Goal: Task Accomplishment & Management: Manage account settings

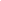
click at [0, 0] on html at bounding box center [0, 0] width 0 height 0
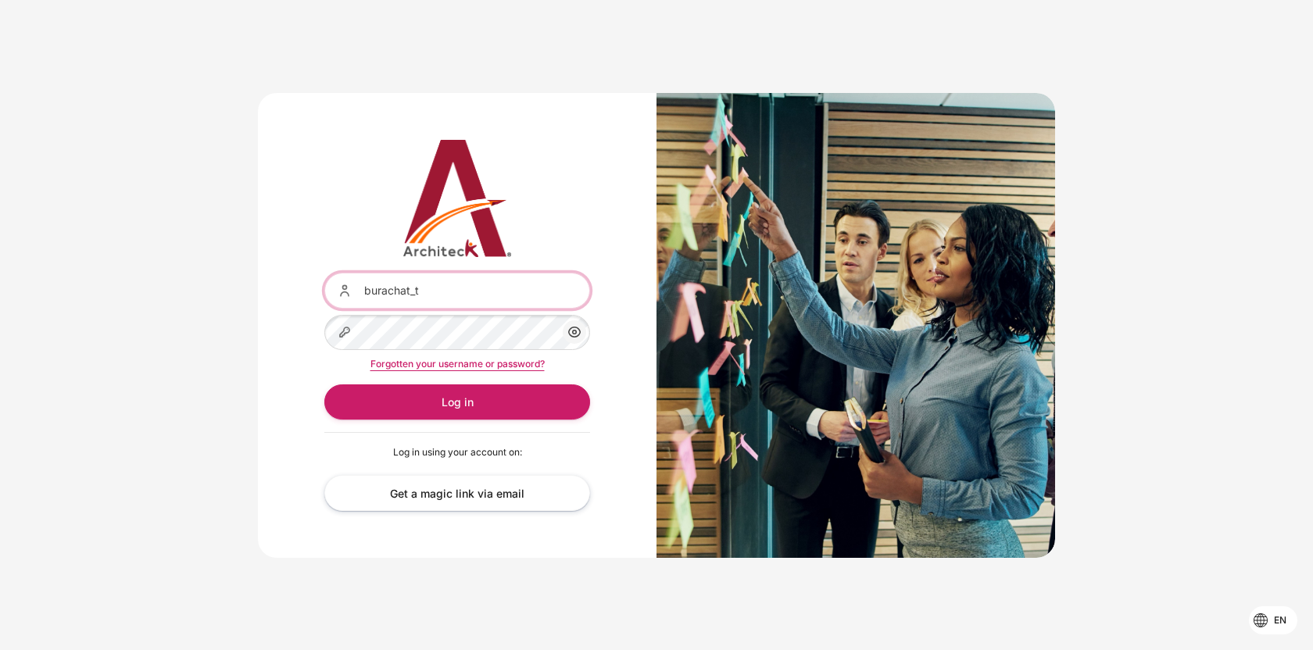
drag, startPoint x: 431, startPoint y: 288, endPoint x: 431, endPoint y: 306, distance: 18.0
click at [431, 288] on input "burachat_t" at bounding box center [457, 290] width 266 height 35
drag, startPoint x: 416, startPoint y: 294, endPoint x: 676, endPoint y: 276, distance: 260.0
click at [676, 276] on div "Username or email burachat_t@seasiacenter.com Password Show/Hide Password Forgo…" at bounding box center [656, 325] width 797 height 465
type input "burachat_t"
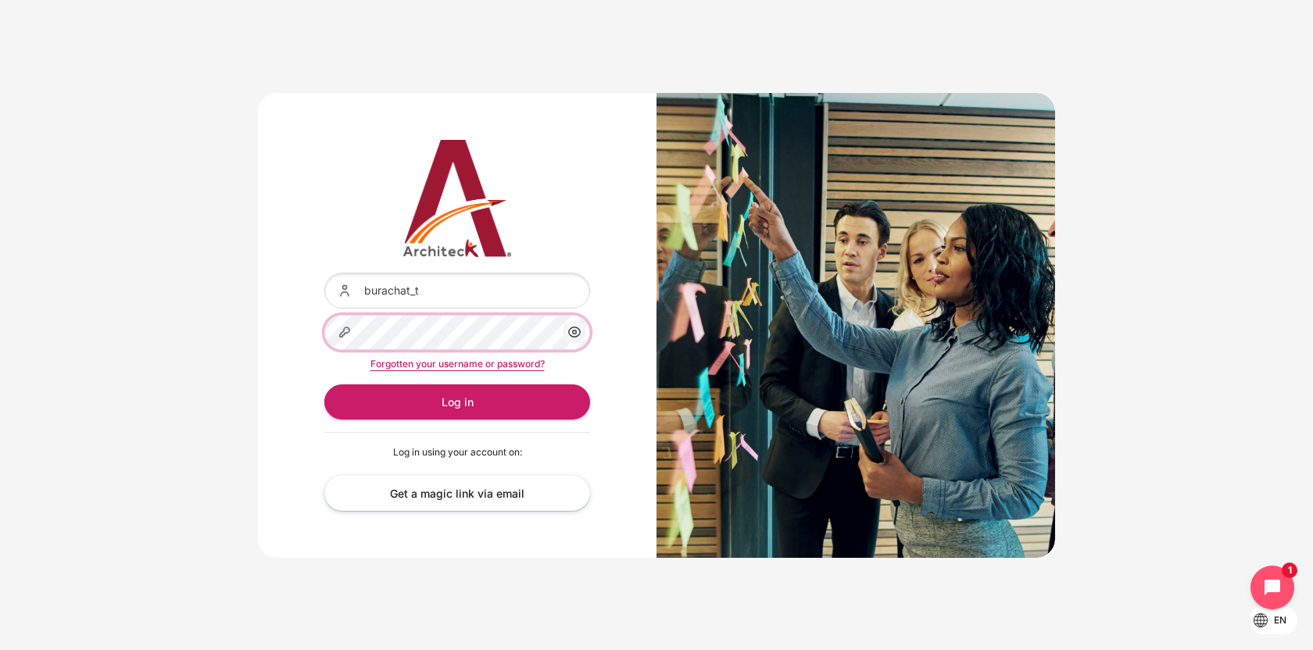
click at [324, 384] on button "Log in" at bounding box center [457, 401] width 266 height 35
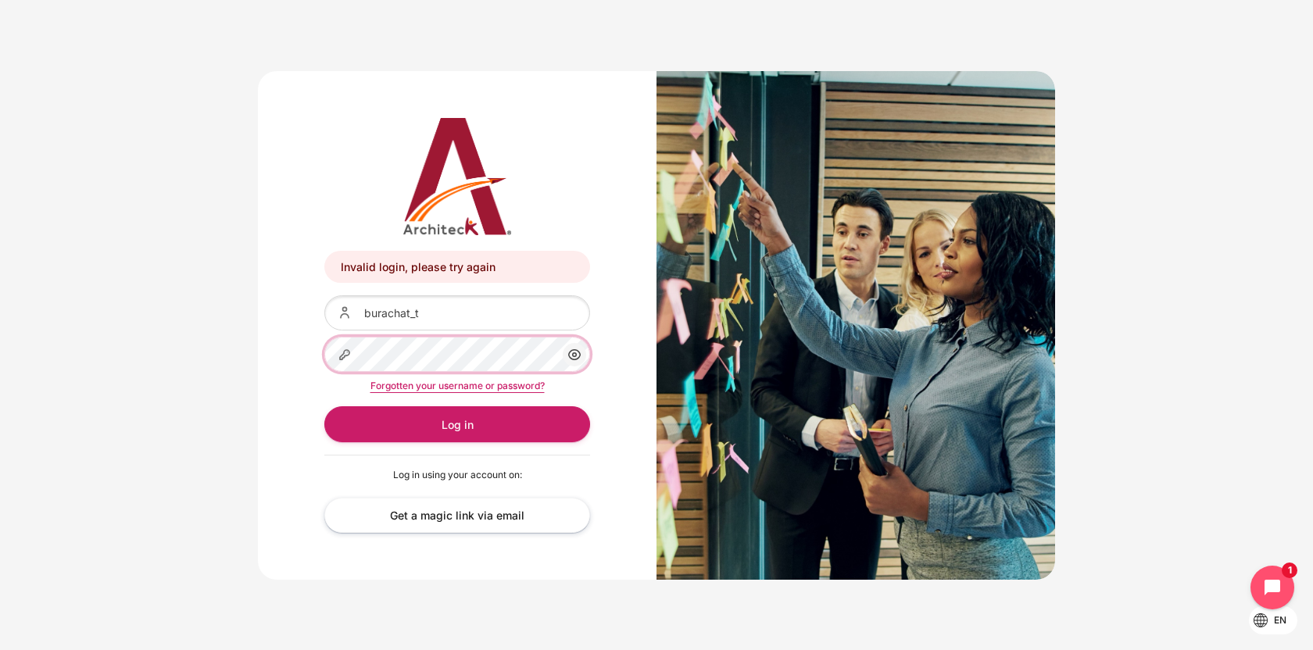
click at [324, 406] on button "Log in" at bounding box center [457, 423] width 266 height 35
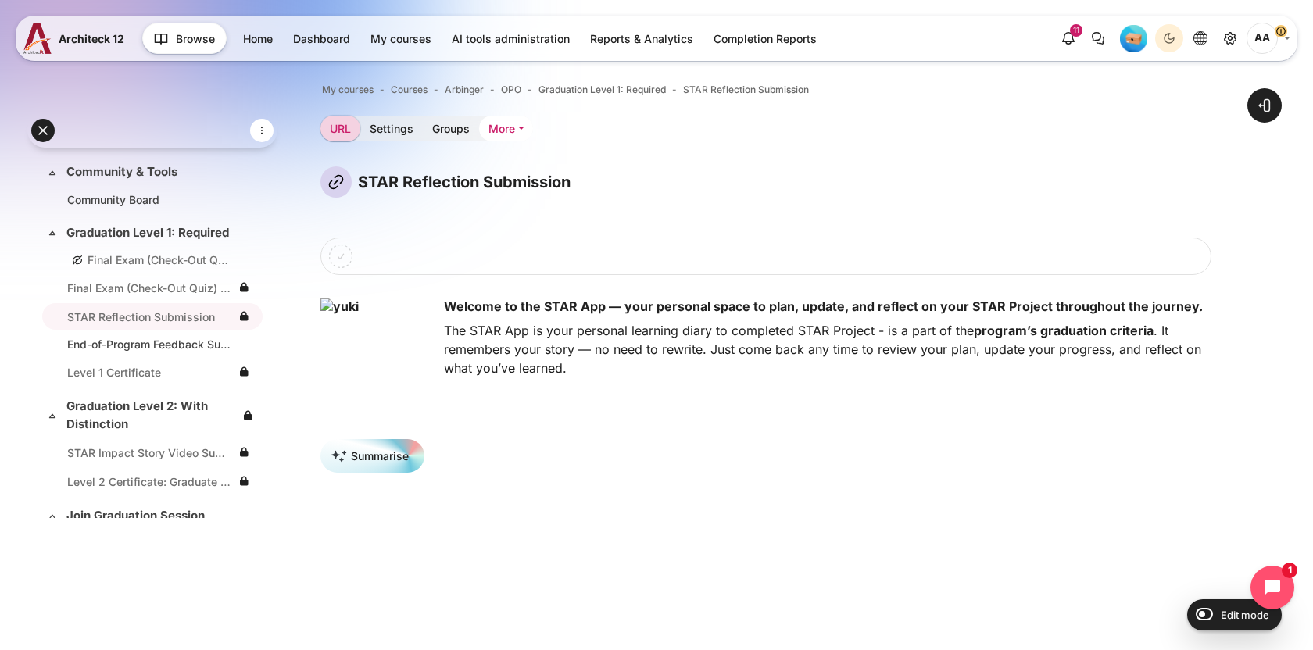
click at [519, 127] on link "More" at bounding box center [506, 129] width 54 height 26
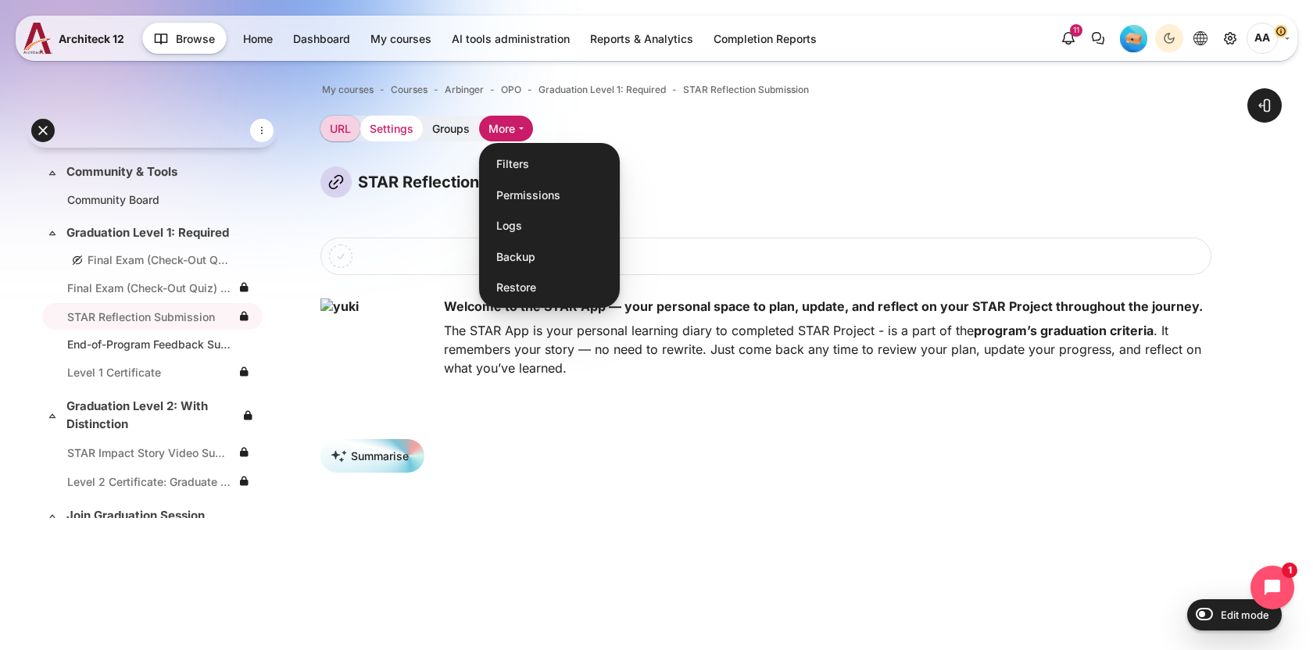
click at [382, 125] on link "Settings" at bounding box center [391, 129] width 63 height 26
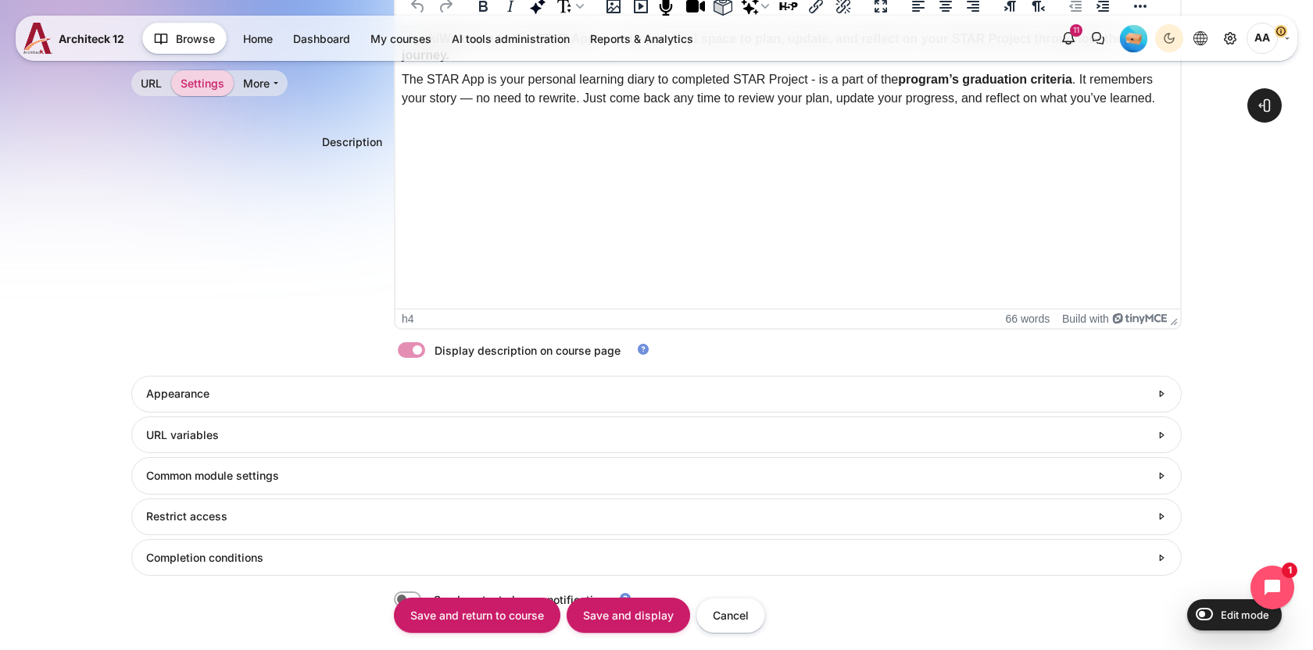
scroll to position [601, 0]
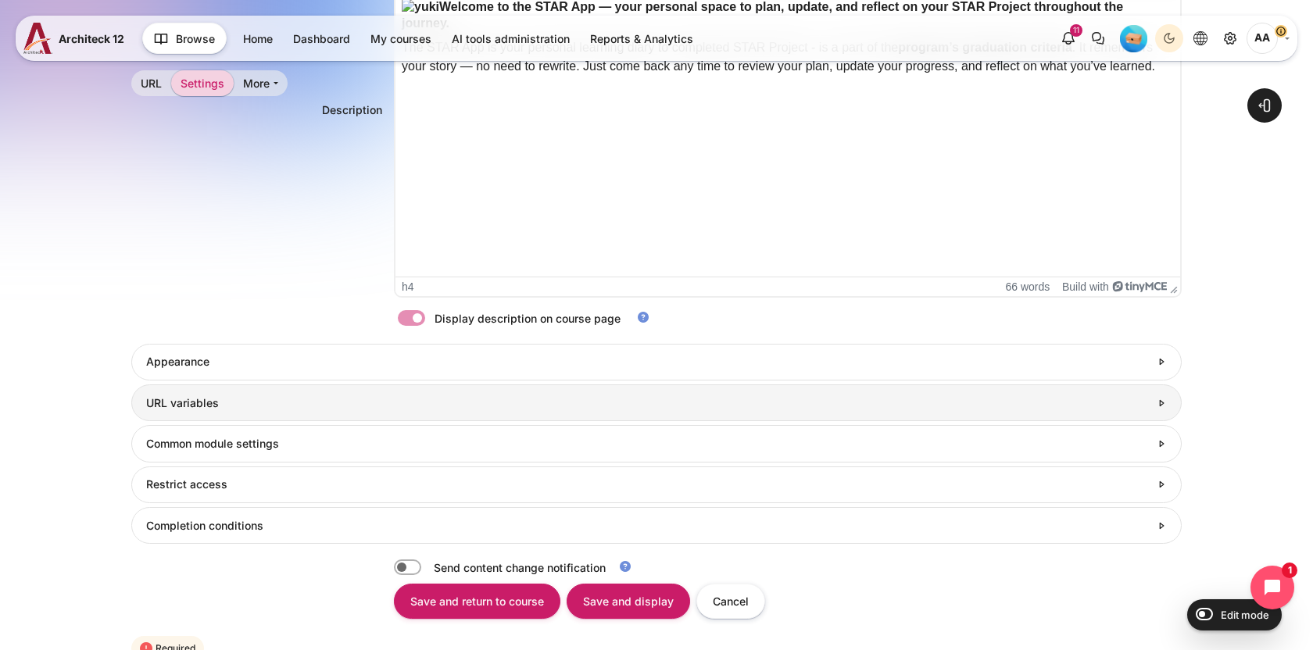
click at [273, 404] on h3 "URL variables" at bounding box center [647, 403] width 1003 height 14
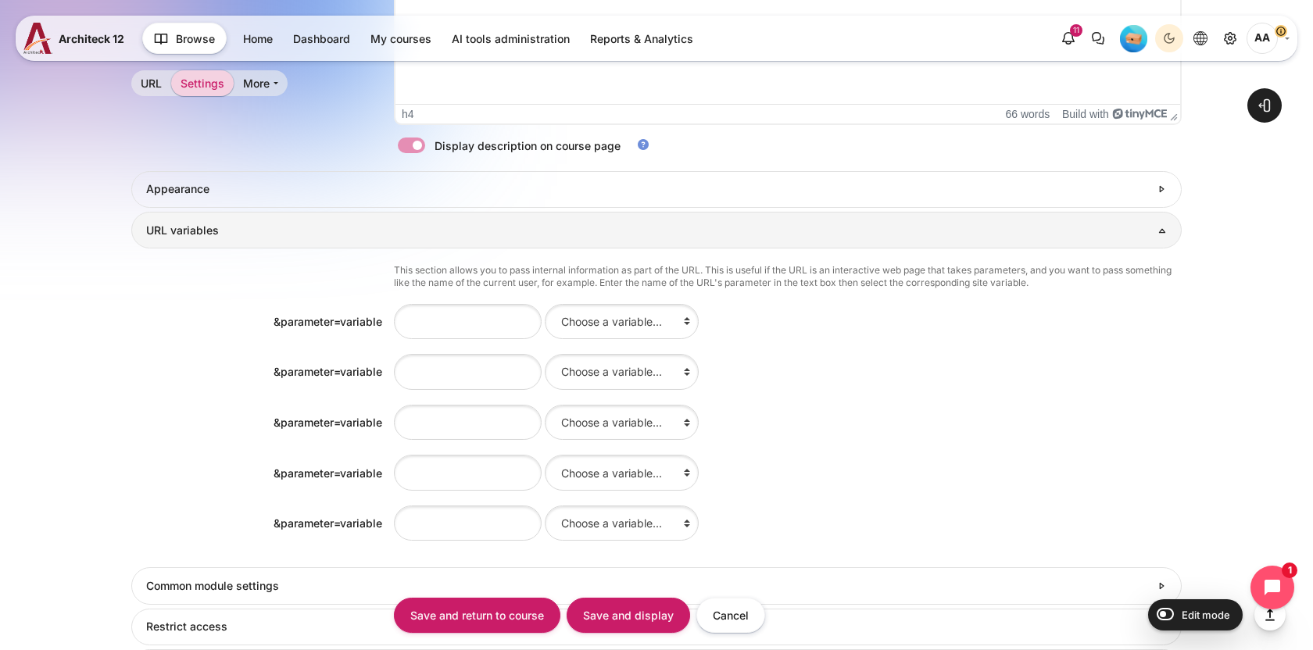
scroll to position [861, 0]
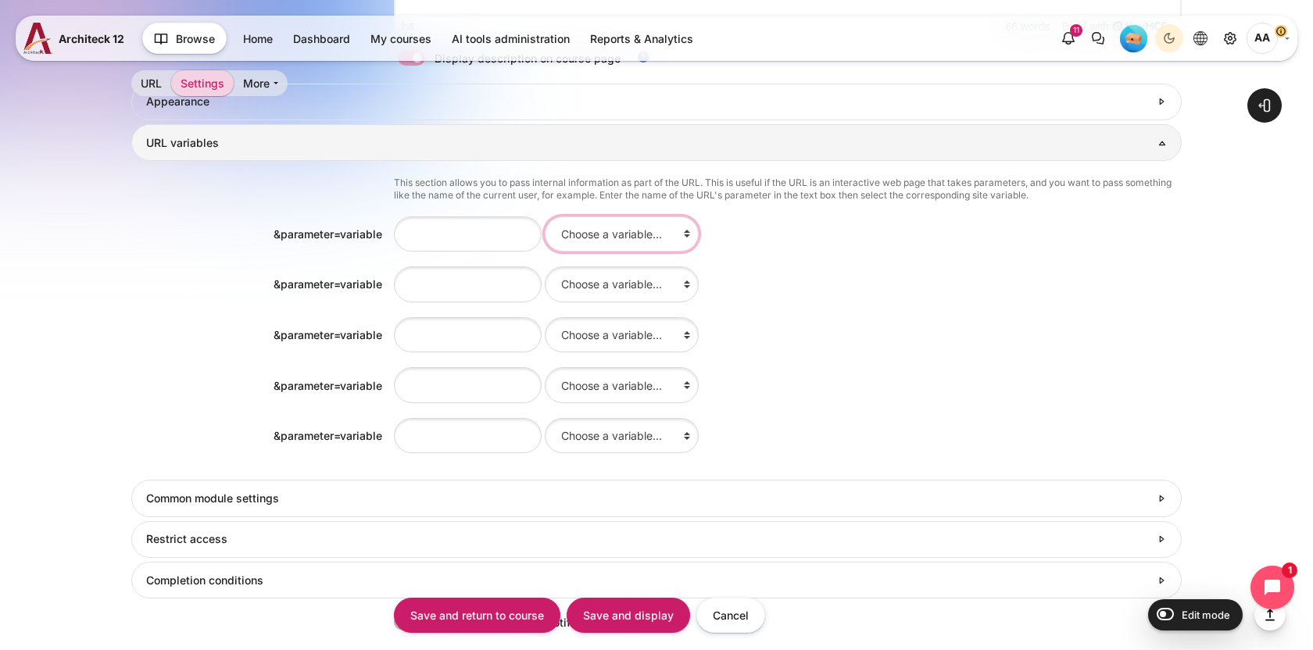
click at [555, 237] on select "Choose a variable... id Course full name Course short name Course ID number Sum…" at bounding box center [622, 233] width 154 height 35
select select "courseid"
click at [545, 216] on select "Choose a variable... id Course full name Course short name Course ID number Sum…" at bounding box center [622, 233] width 154 height 35
click at [480, 235] on input "Content" at bounding box center [468, 233] width 148 height 35
type input "cm"
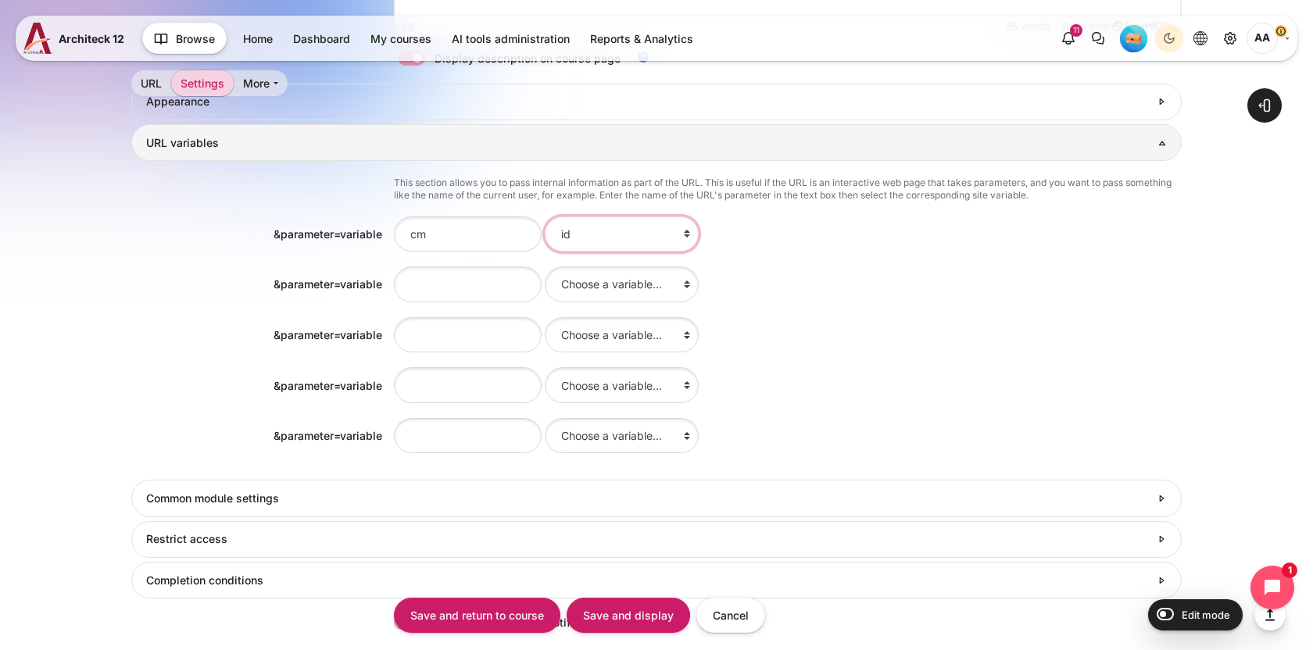
click at [598, 240] on select "Choose a variable... id Course full name Course short name Course ID number Sum…" at bounding box center [622, 233] width 154 height 35
select select "urlcmid"
click at [545, 216] on select "Choose a variable... id Course full name Course short name Course ID number Sum…" at bounding box center [622, 233] width 154 height 35
click at [568, 278] on select "Choose a variable... id Course full name Course short name Course ID number Sum…" at bounding box center [622, 283] width 154 height 35
click at [555, 285] on select "Choose a variable... id Course full name Course short name Course ID number Sum…" at bounding box center [622, 283] width 154 height 35
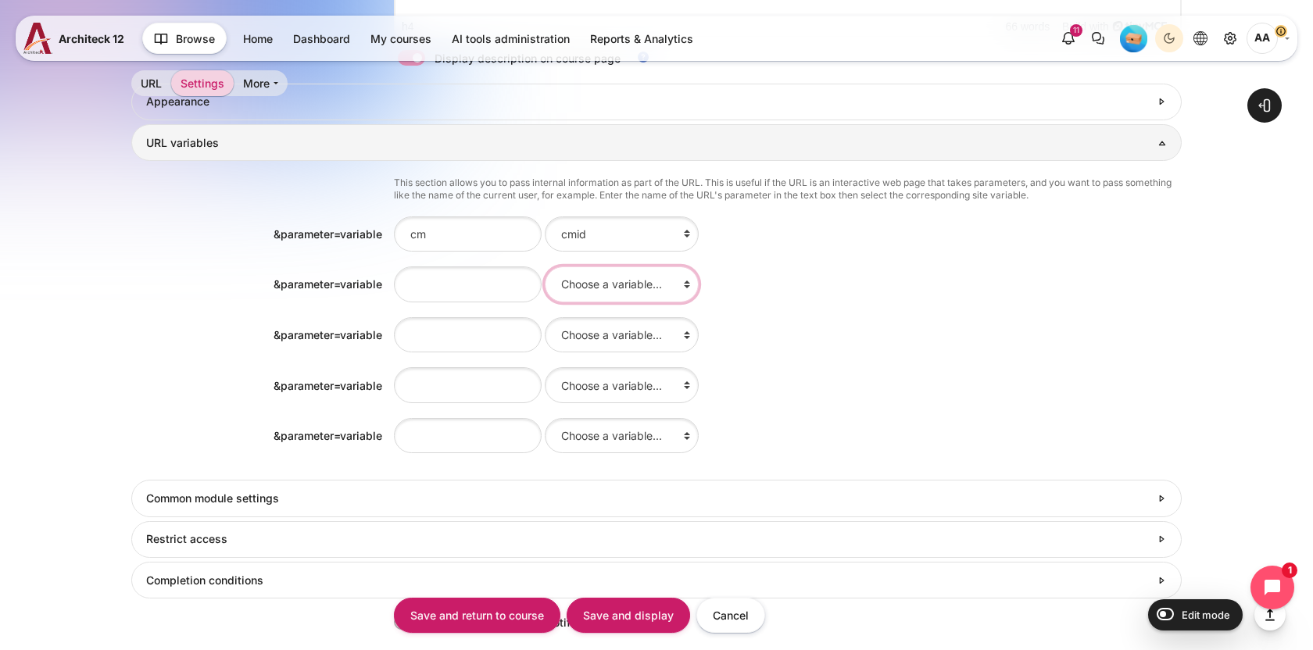
select select "userid"
click at [545, 266] on select "Choose a variable... id Course full name Course short name Course ID number Sum…" at bounding box center [622, 283] width 154 height 35
click at [456, 304] on div "This section allows you to pass internal information as part of the URL. This i…" at bounding box center [656, 318] width 1050 height 315
click at [456, 288] on input "Content" at bounding box center [468, 283] width 148 height 35
type input "uid"
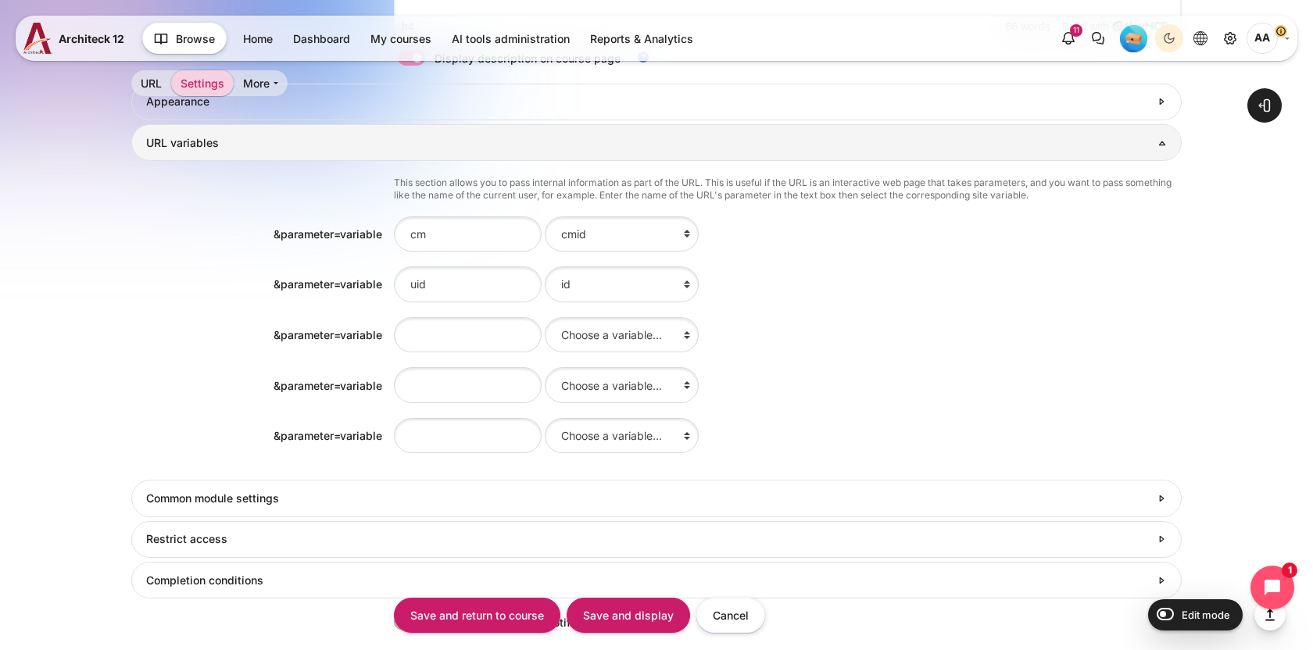
click at [147, 327] on div "&parameter=variable" at bounding box center [262, 335] width 263 height 16
click at [438, 338] on input "Content" at bounding box center [468, 334] width 148 height 35
type input "cid"
click at [563, 340] on select "Choose a variable... id Course full name Course short name Course ID number Sum…" at bounding box center [622, 334] width 154 height 35
select select "courseid"
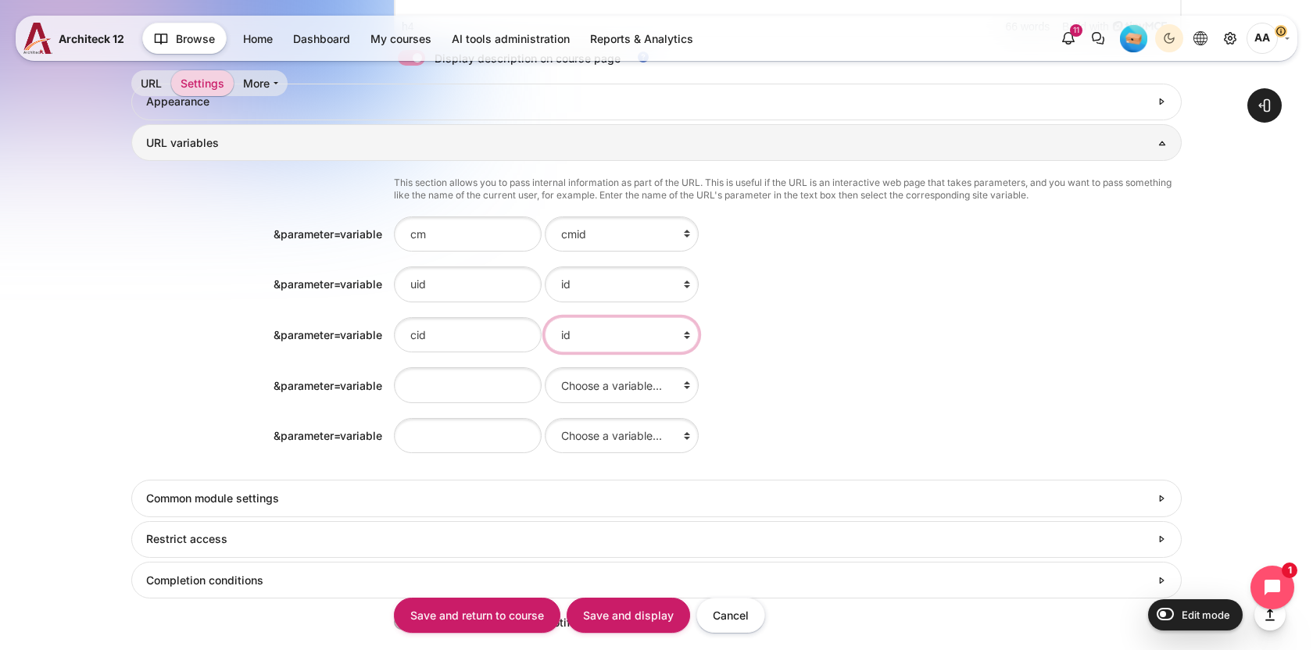
click at [545, 317] on select "Choose a variable... id Course full name Course short name Course ID number Sum…" at bounding box center [622, 334] width 154 height 35
click at [561, 388] on select "Choose a variable... id Course full name Course short name Course ID number Sum…" at bounding box center [622, 384] width 154 height 35
click at [424, 385] on input "Content" at bounding box center [468, 384] width 148 height 35
type input "site"
click at [579, 382] on select "Choose a variable... id Course full name Course short name Course ID number Sum…" at bounding box center [622, 384] width 154 height 35
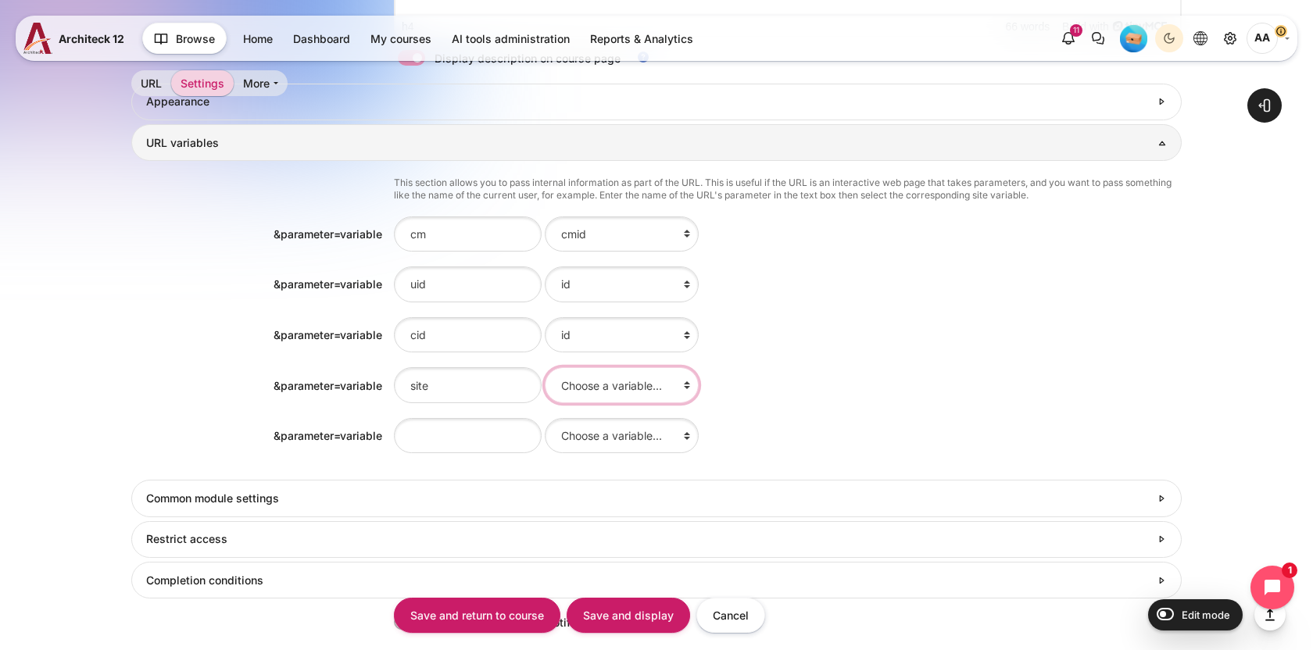
select select "serverurl"
click at [545, 367] on select "Choose a variable... id Course full name Course short name Course ID number Sum…" at bounding box center [622, 384] width 154 height 35
click at [143, 371] on div "&parameter=variable &amp;parameter=variable site Choose a variable... id Course…" at bounding box center [656, 385] width 1050 height 38
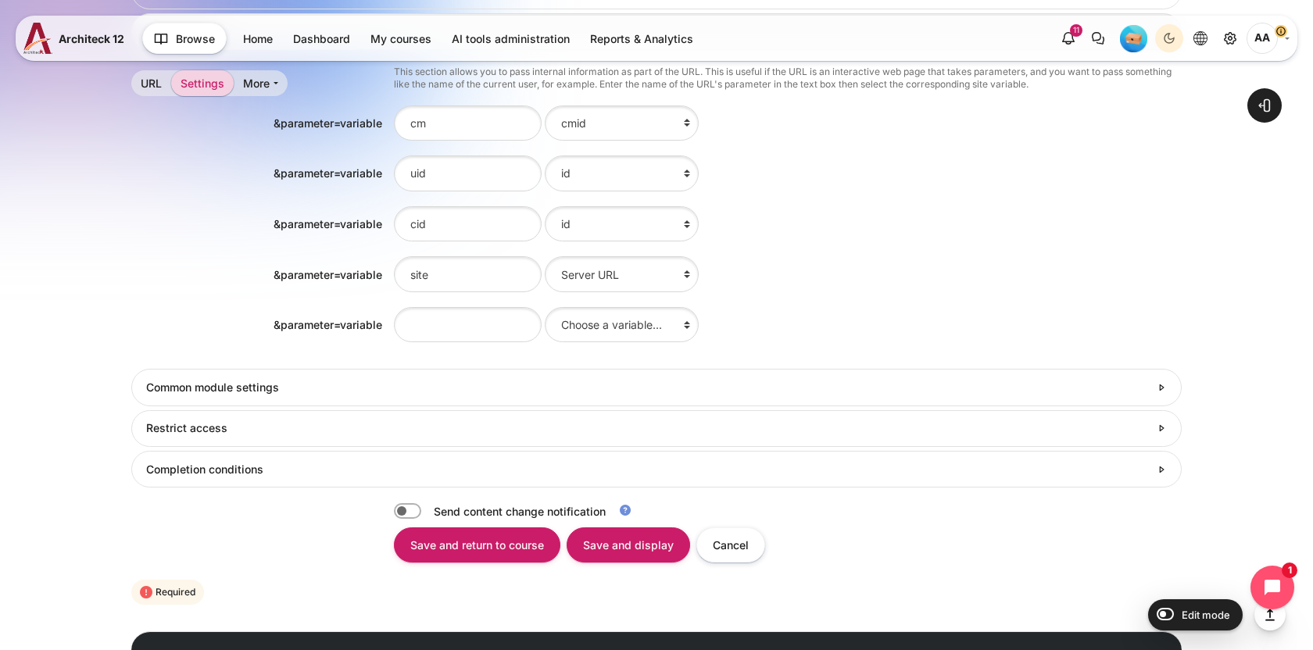
scroll to position [999, 0]
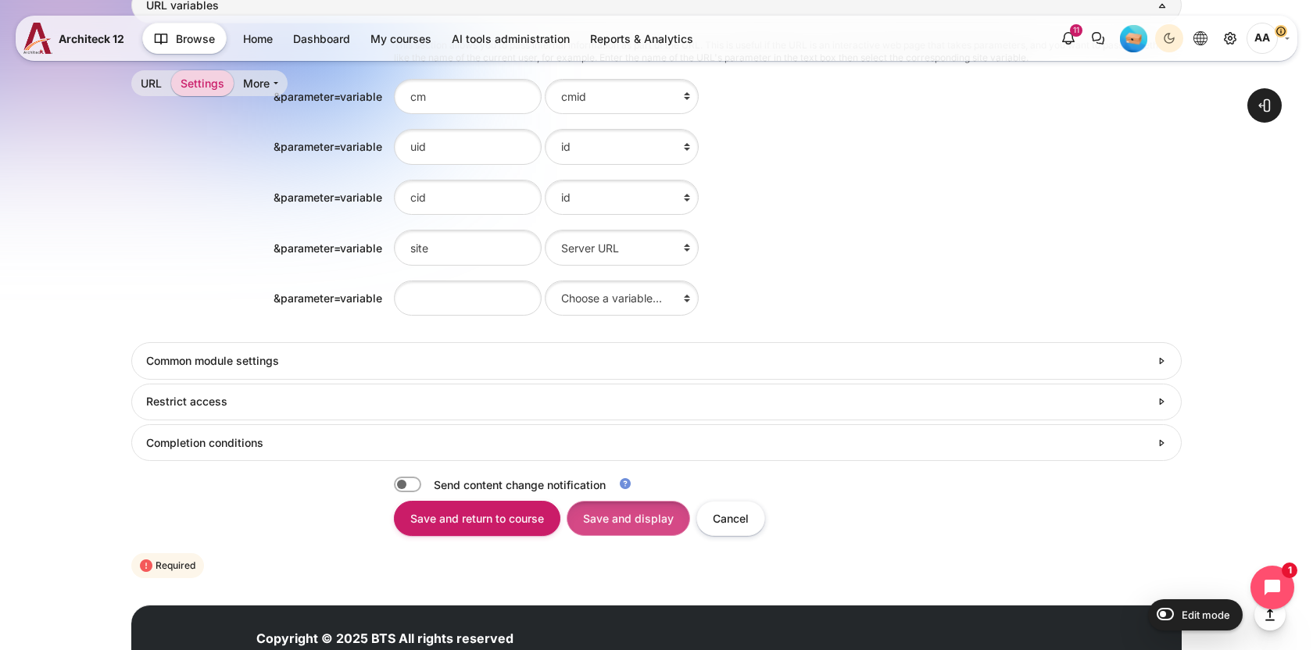
click at [622, 526] on input "Save and display" at bounding box center [627, 518] width 123 height 35
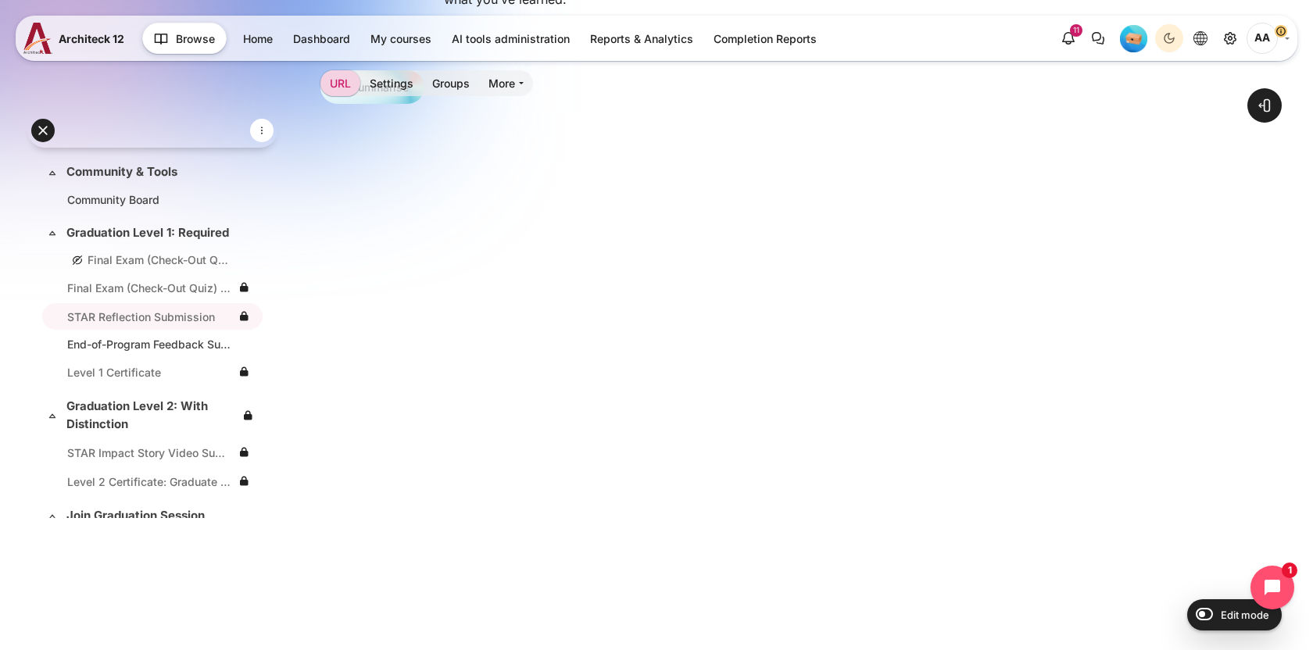
scroll to position [19, 0]
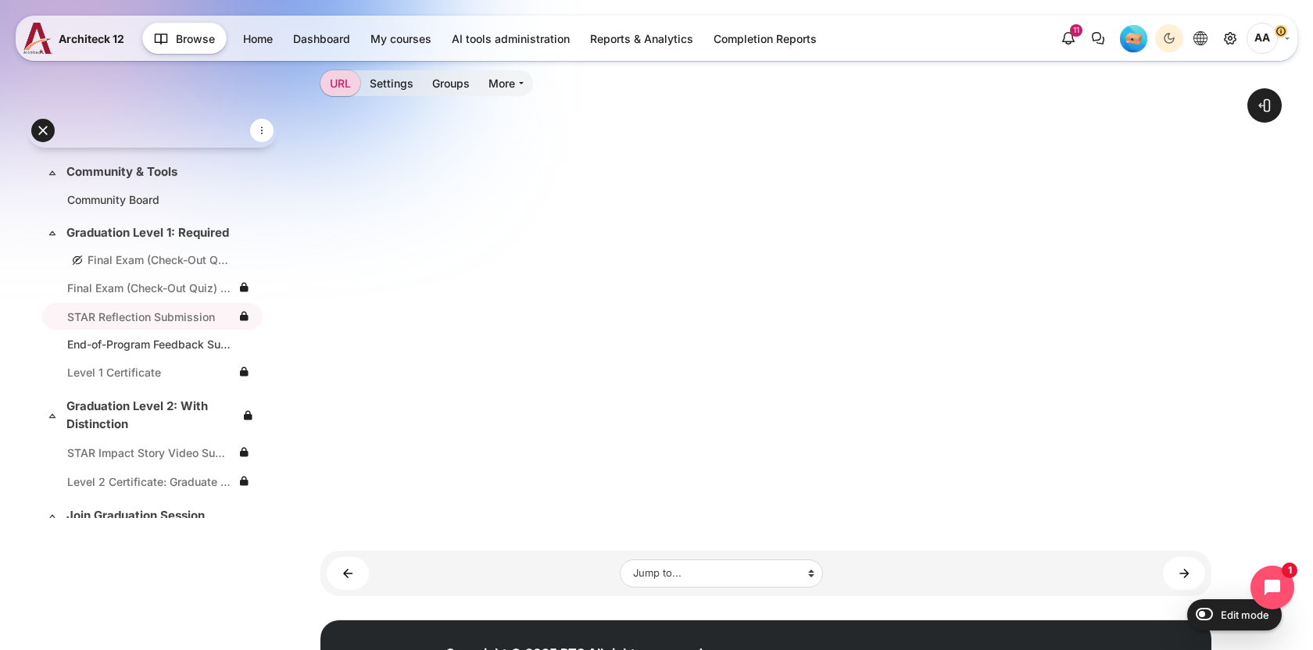
scroll to position [481, 0]
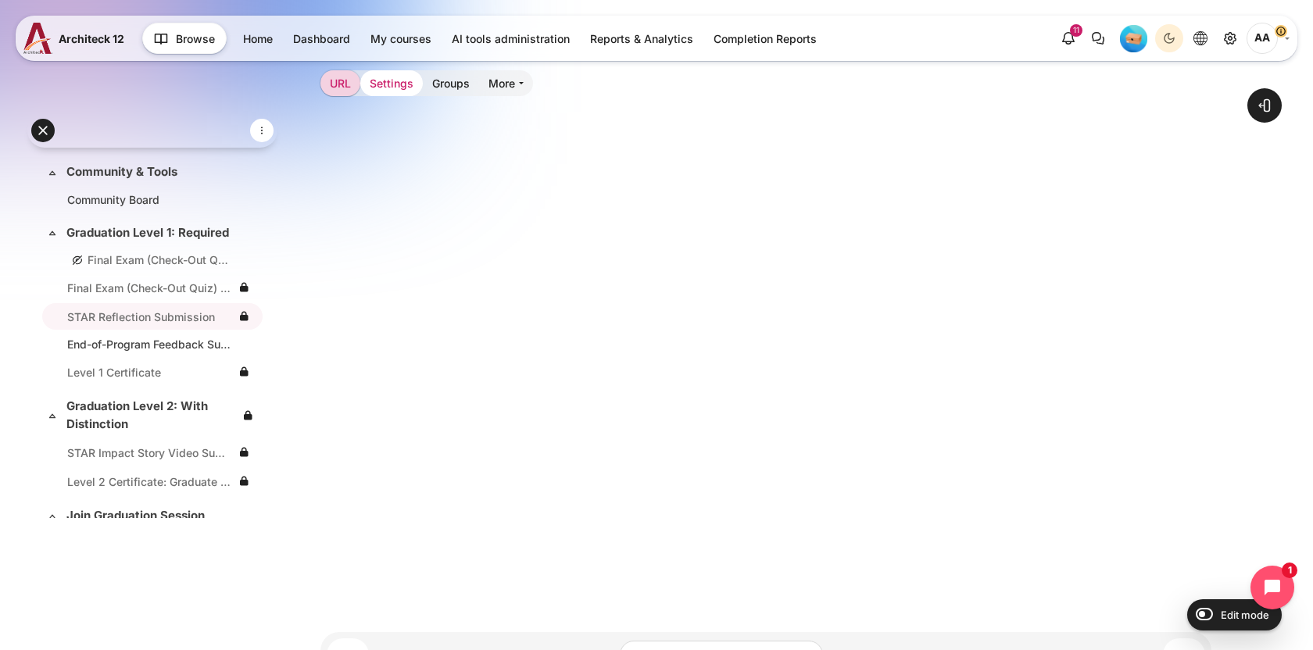
click at [389, 84] on link "Settings" at bounding box center [391, 83] width 63 height 26
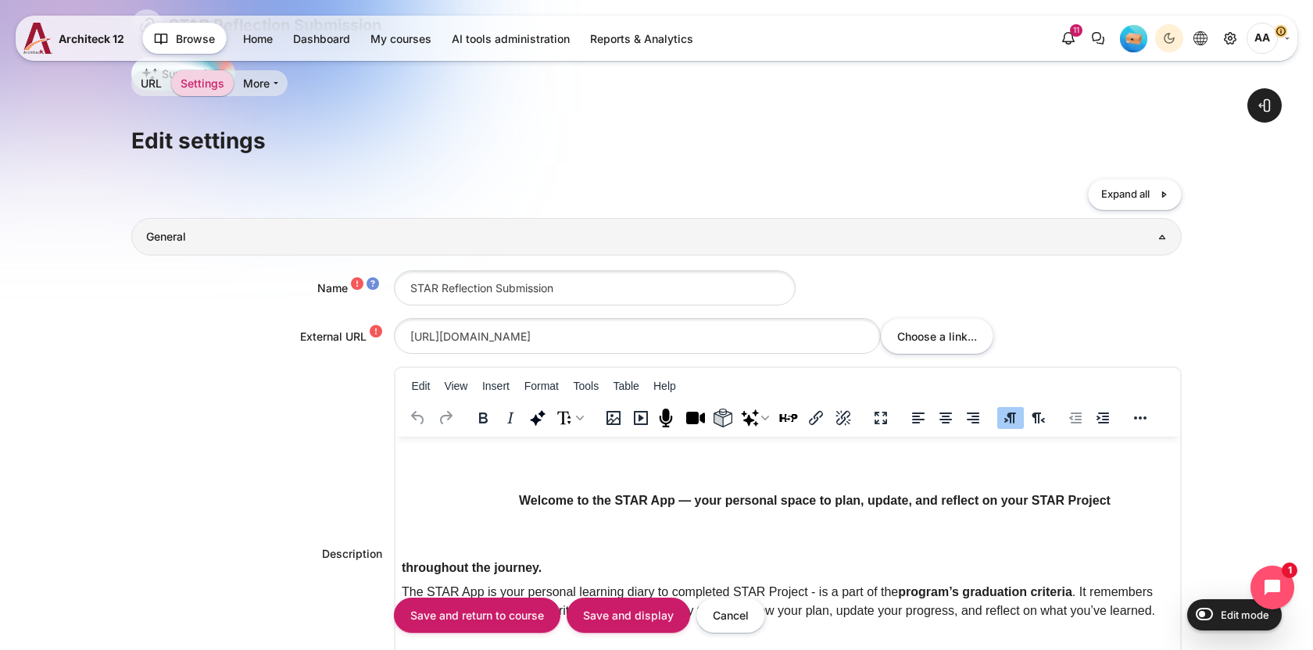
scroll to position [454, 0]
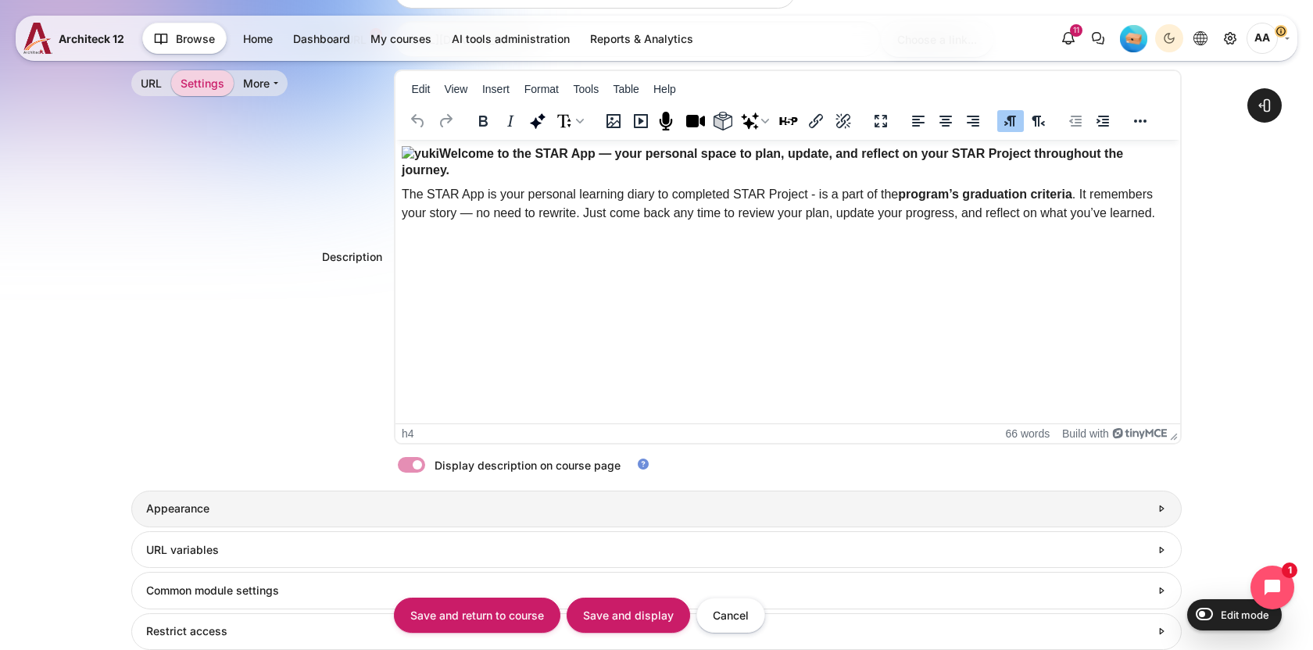
click at [259, 508] on h3 "Appearance" at bounding box center [647, 509] width 1003 height 14
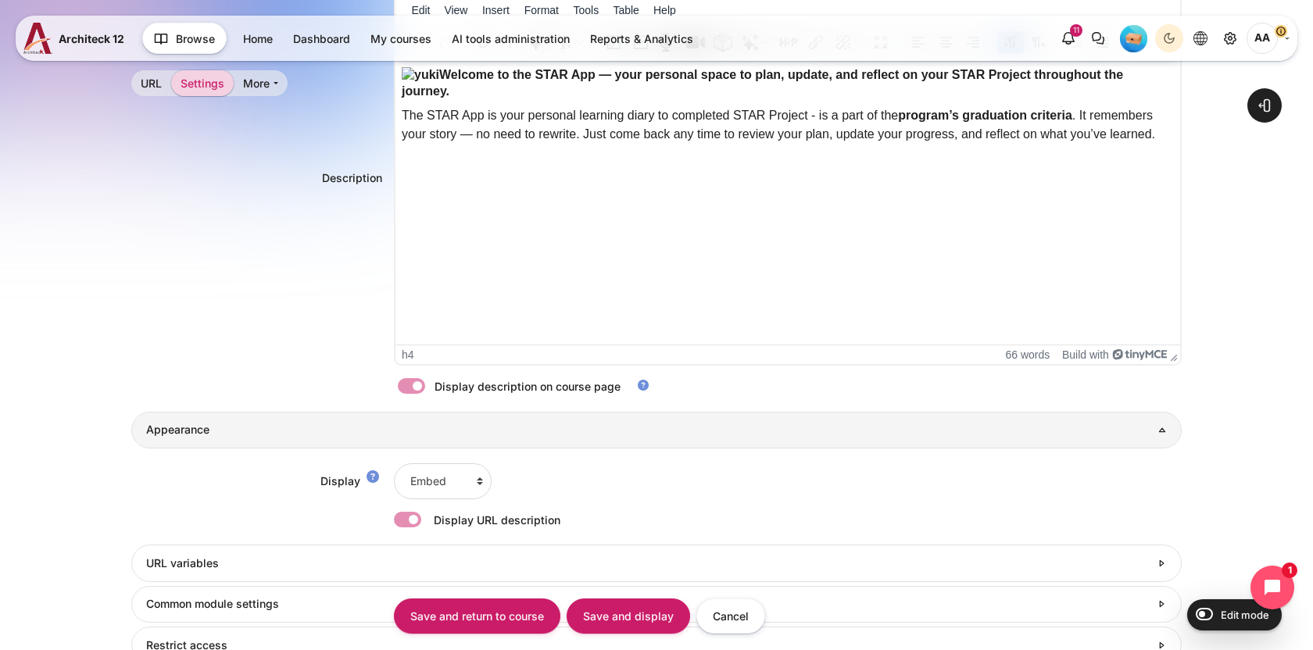
scroll to position [580, 0]
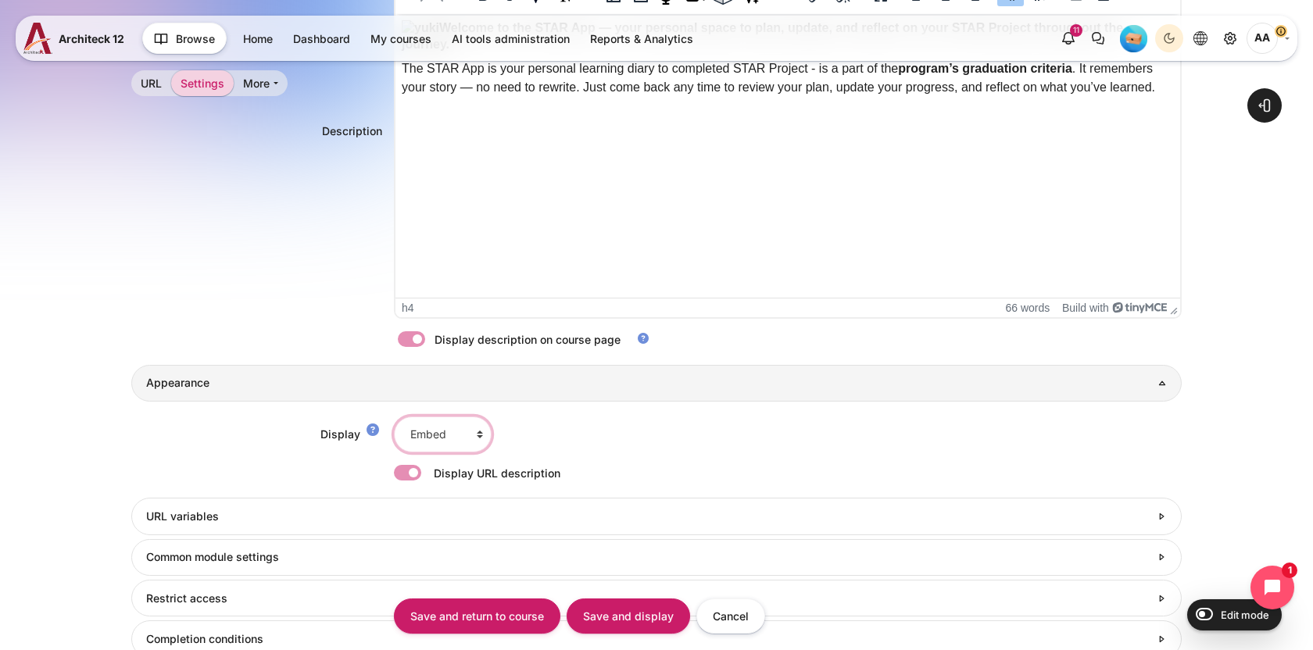
click at [438, 433] on select "Automatic Embed Open In pop-up" at bounding box center [443, 433] width 98 height 35
select select "6"
click at [394, 416] on select "Automatic Embed Open In pop-up" at bounding box center [443, 433] width 98 height 35
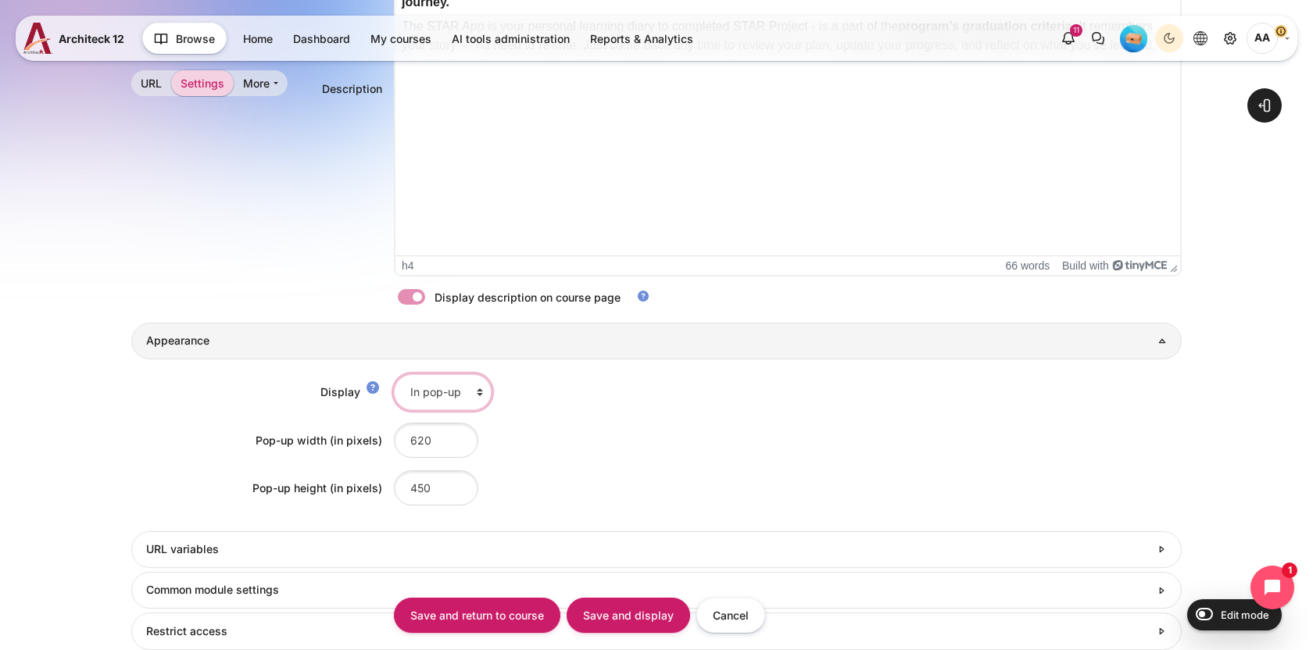
scroll to position [649, 0]
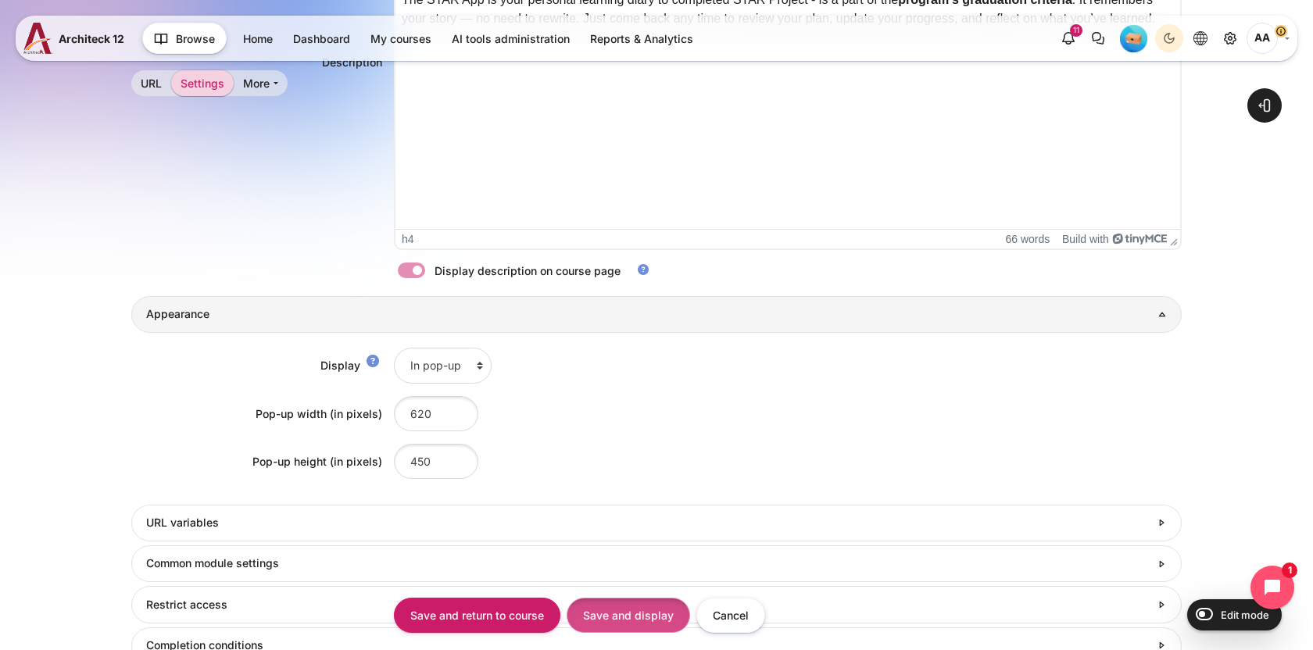
click at [619, 612] on input "Save and display" at bounding box center [627, 615] width 123 height 35
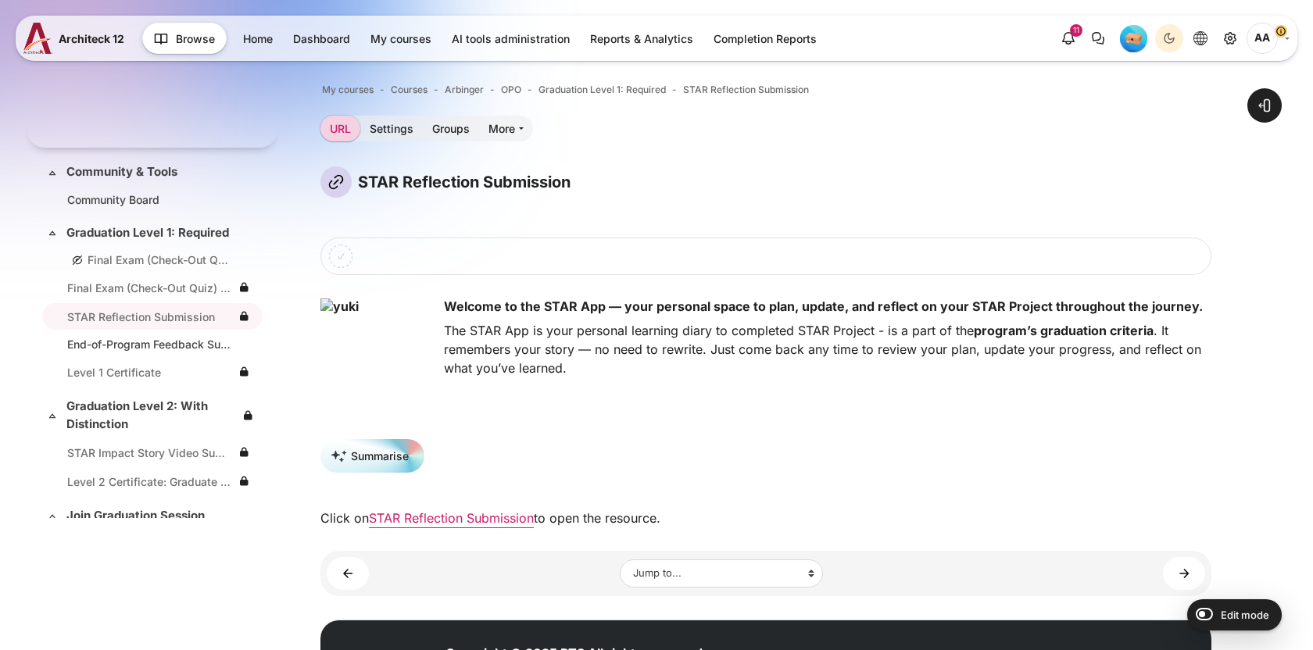
scroll to position [77, 0]
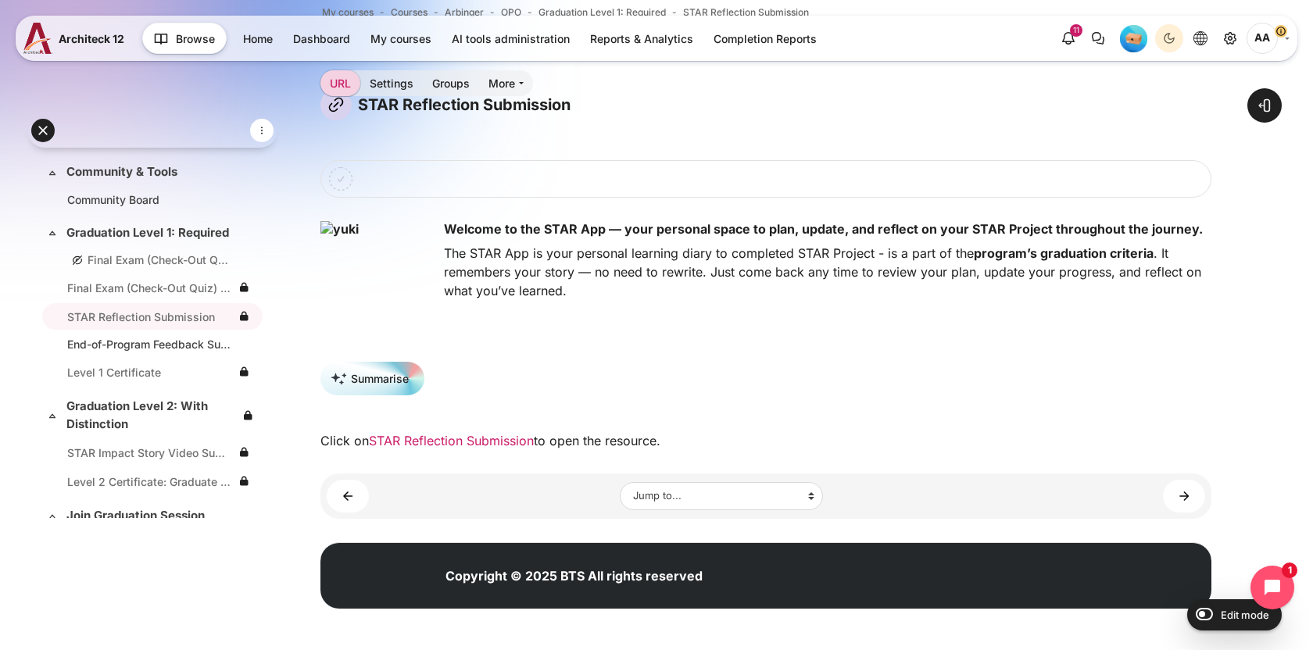
click at [471, 441] on link "STAR Reflection Submission" at bounding box center [451, 441] width 165 height 16
click at [1268, 42] on span "AA" at bounding box center [1261, 38] width 31 height 31
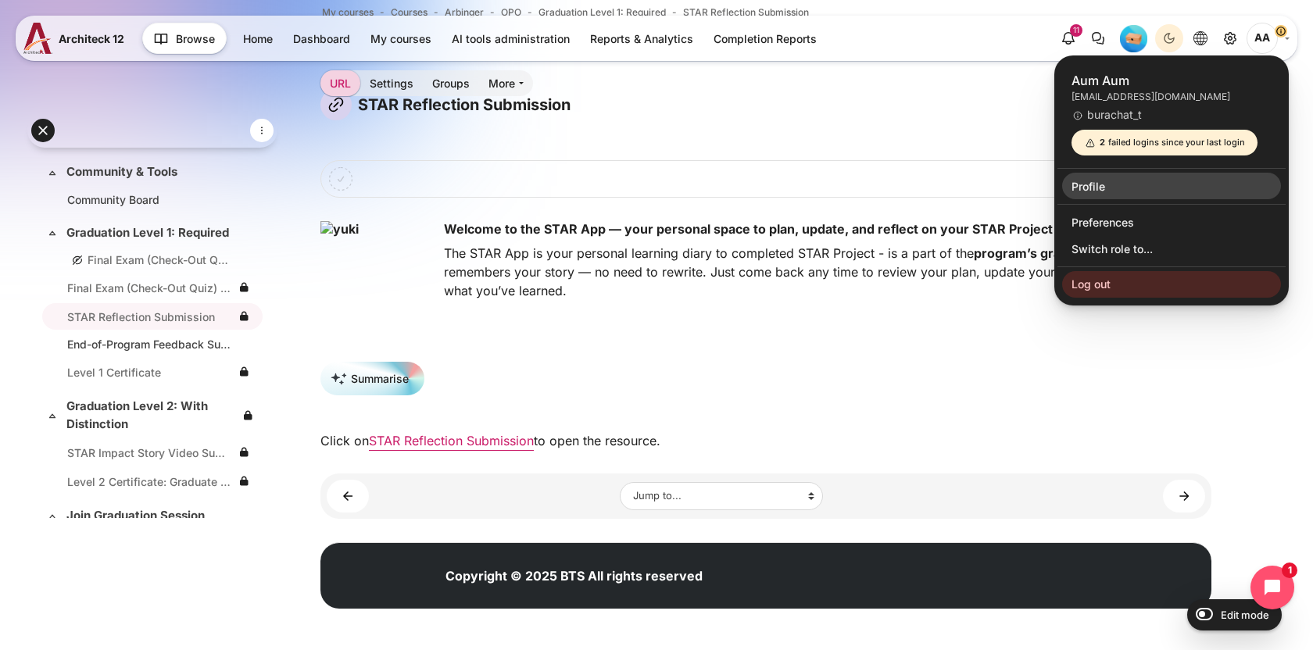
click at [1107, 189] on link "Profile" at bounding box center [1171, 186] width 219 height 27
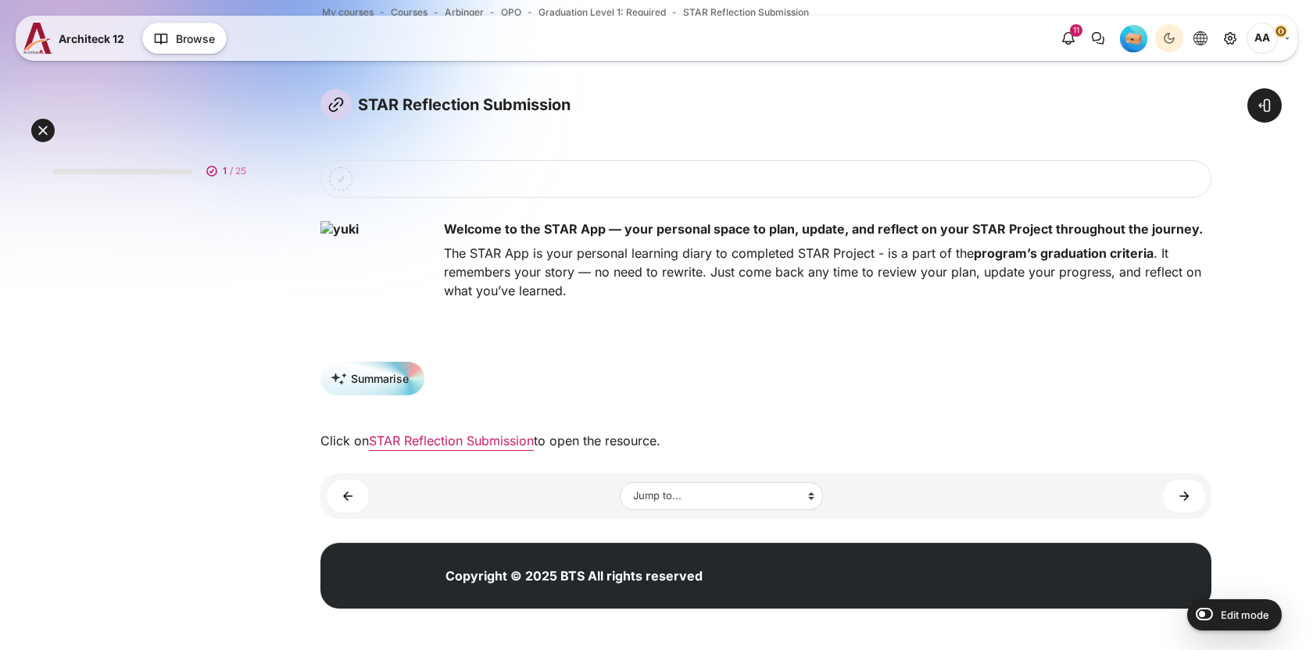
scroll to position [2314, 0]
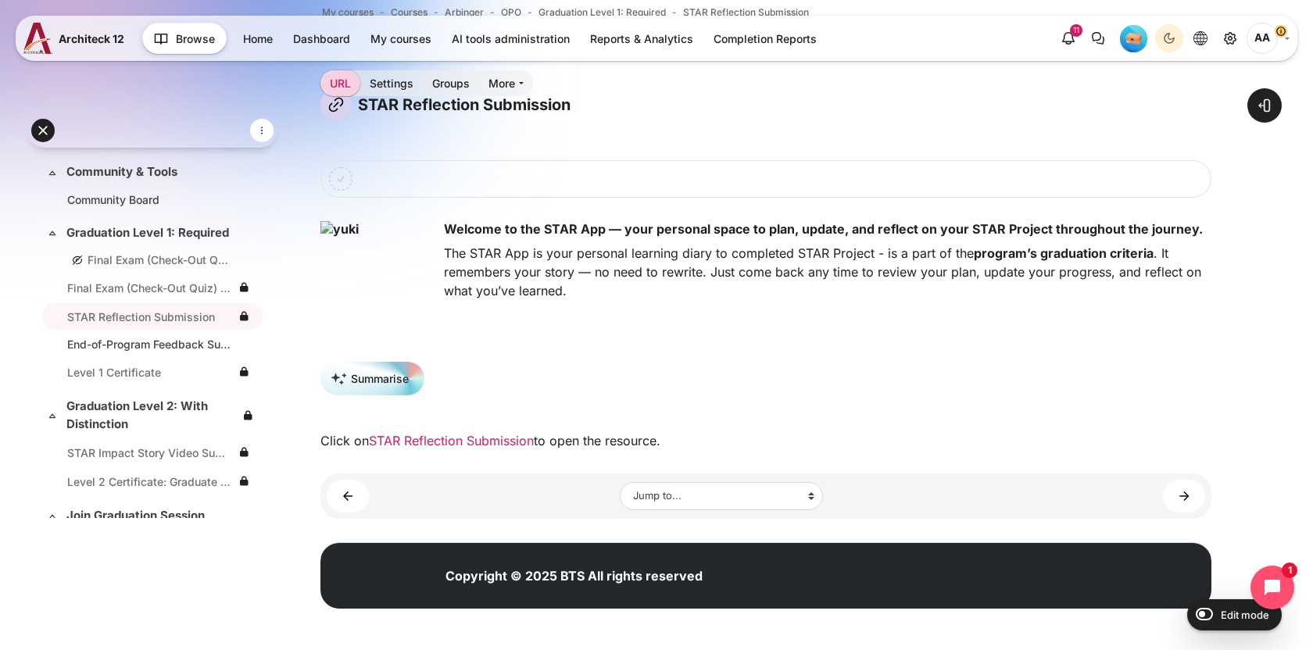
click at [452, 446] on link "STAR Reflection Submission" at bounding box center [451, 441] width 165 height 16
click at [442, 445] on link "STAR Reflection Submission" at bounding box center [451, 441] width 165 height 16
click at [387, 81] on link "Settings" at bounding box center [391, 83] width 63 height 26
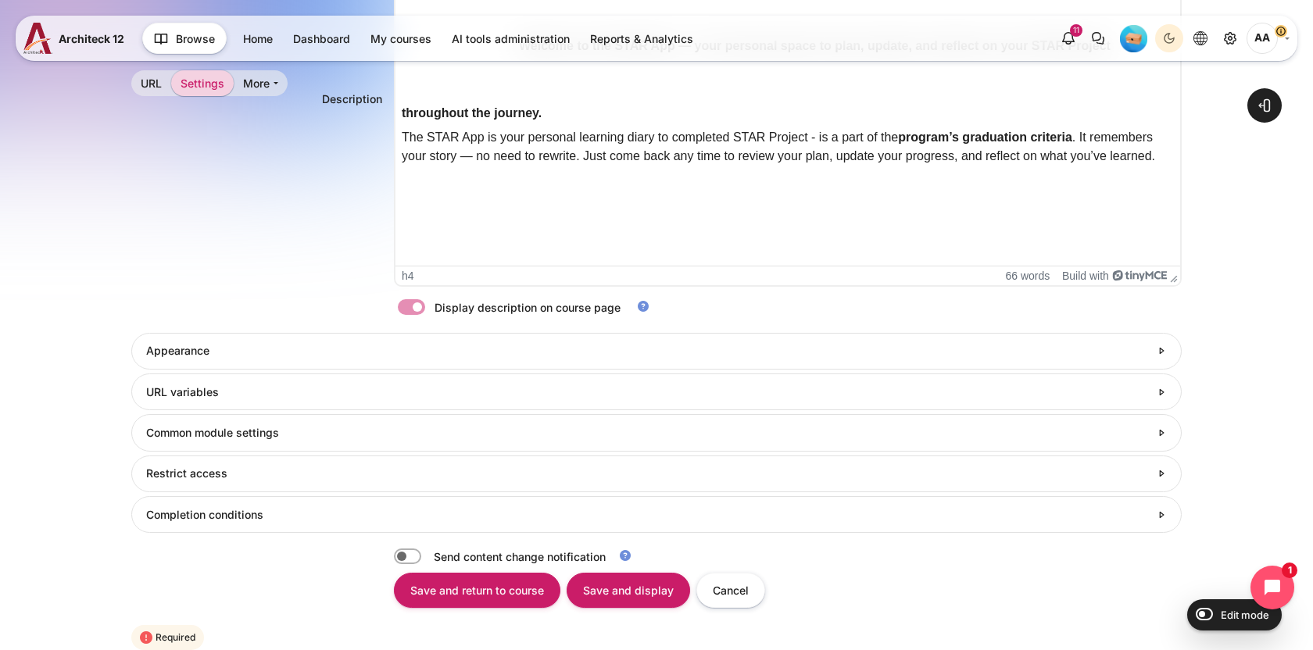
scroll to position [633, 0]
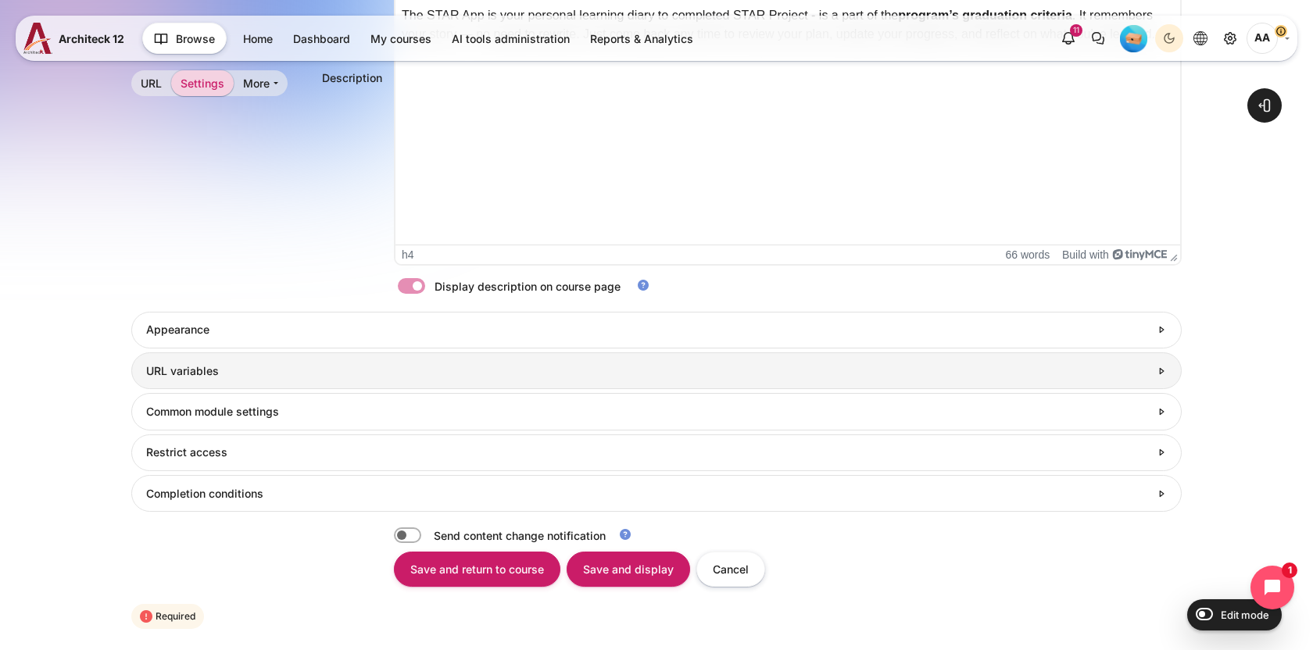
click at [207, 383] on link "URL variables" at bounding box center [656, 370] width 1050 height 37
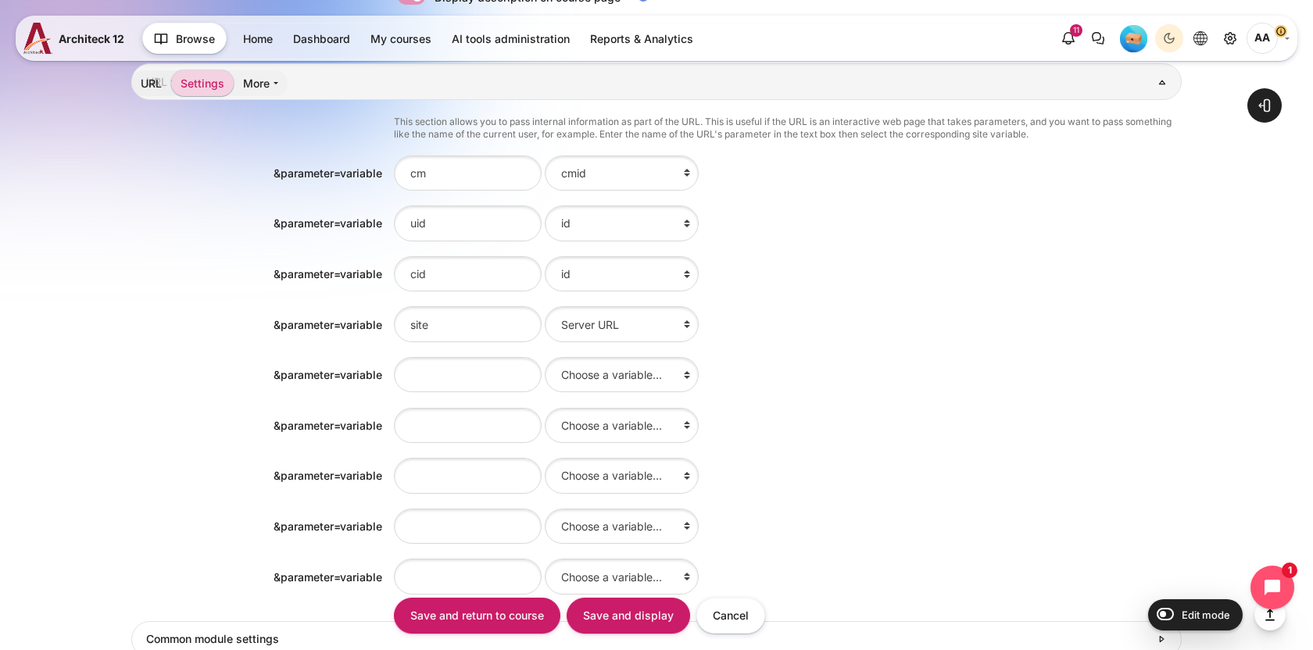
scroll to position [899, 0]
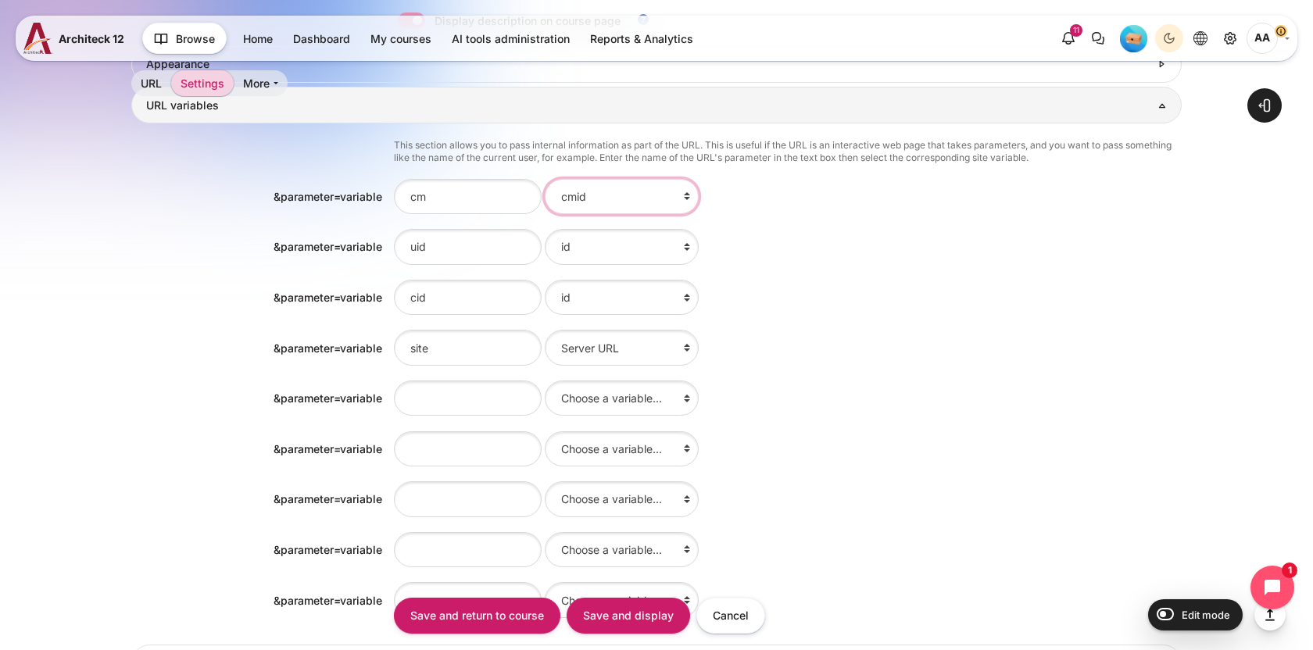
click at [563, 197] on select "Choose a variable... id Course full name Course short name Course ID number Sum…" at bounding box center [622, 196] width 154 height 35
click at [570, 253] on select "Choose a variable... id Course full name Course short name Course ID number Sum…" at bounding box center [622, 246] width 154 height 35
click at [570, 309] on select "Choose a variable... id Course full name Course short name Course ID number Sum…" at bounding box center [622, 297] width 154 height 35
click at [563, 355] on select "Choose a variable... id Course full name Course short name Course ID number Sum…" at bounding box center [622, 347] width 154 height 35
click at [156, 413] on div "&parameter=variable &amp;parameter=variable Choose a variable... id Course full…" at bounding box center [656, 398] width 1050 height 38
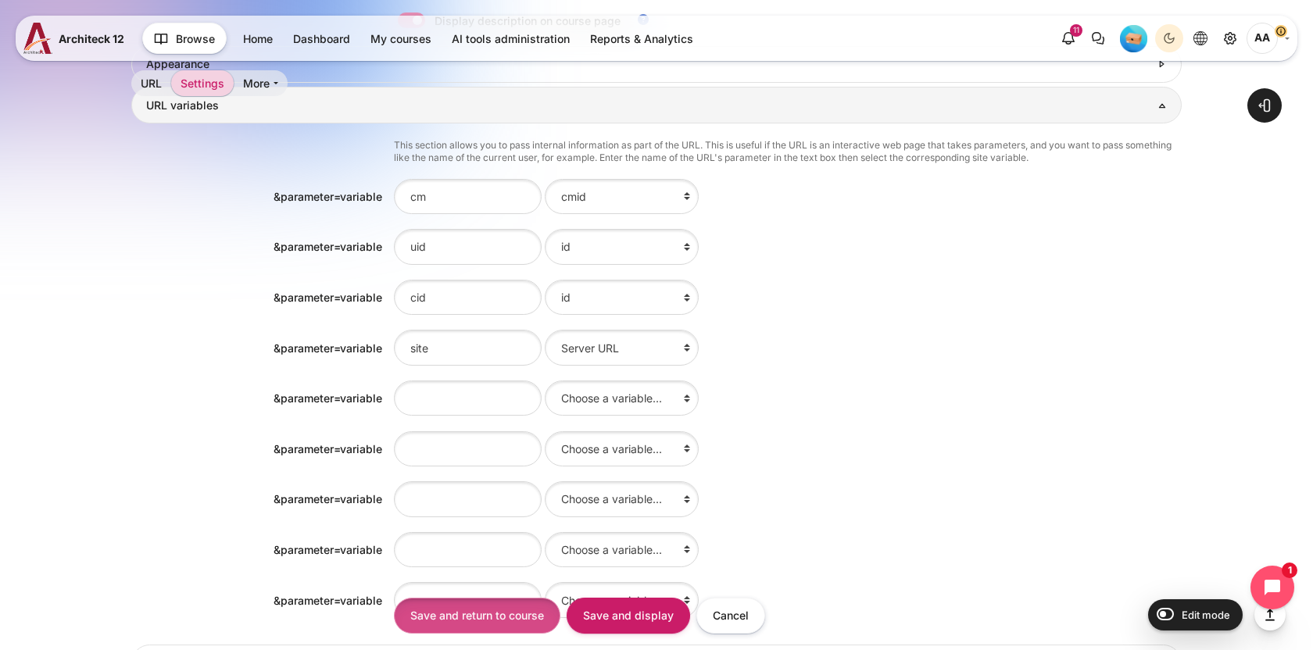
click at [495, 631] on input "Save and return to course" at bounding box center [477, 615] width 166 height 35
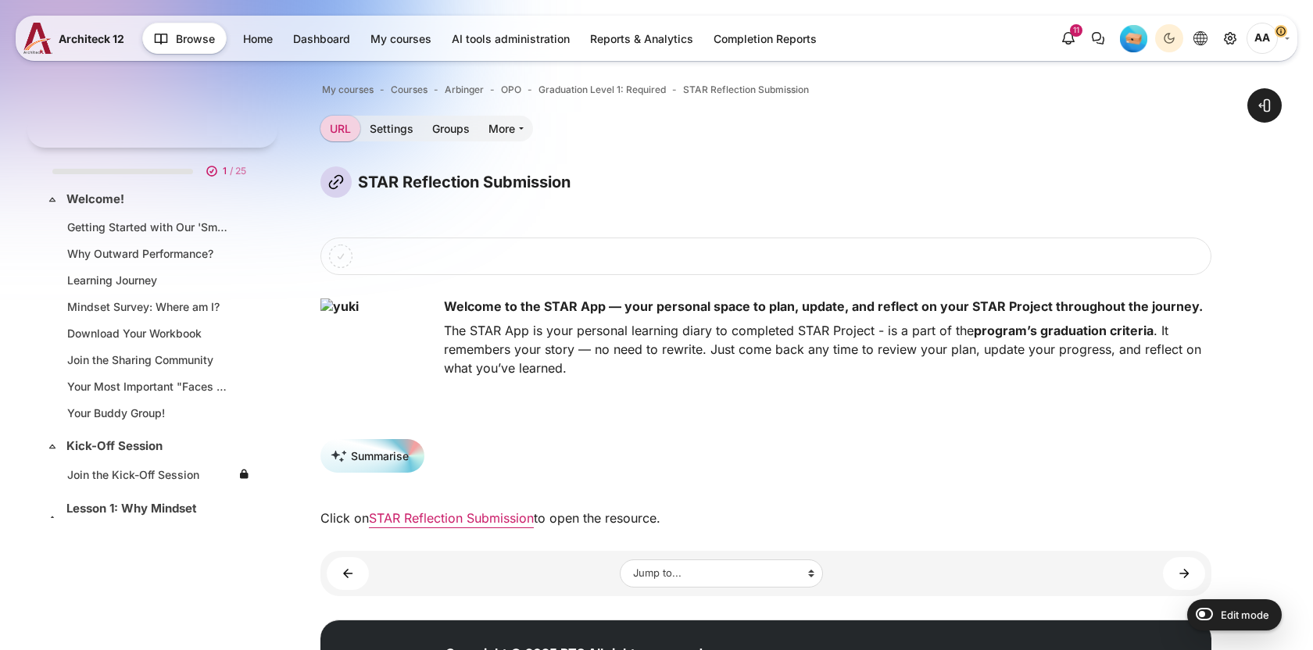
scroll to position [2314, 0]
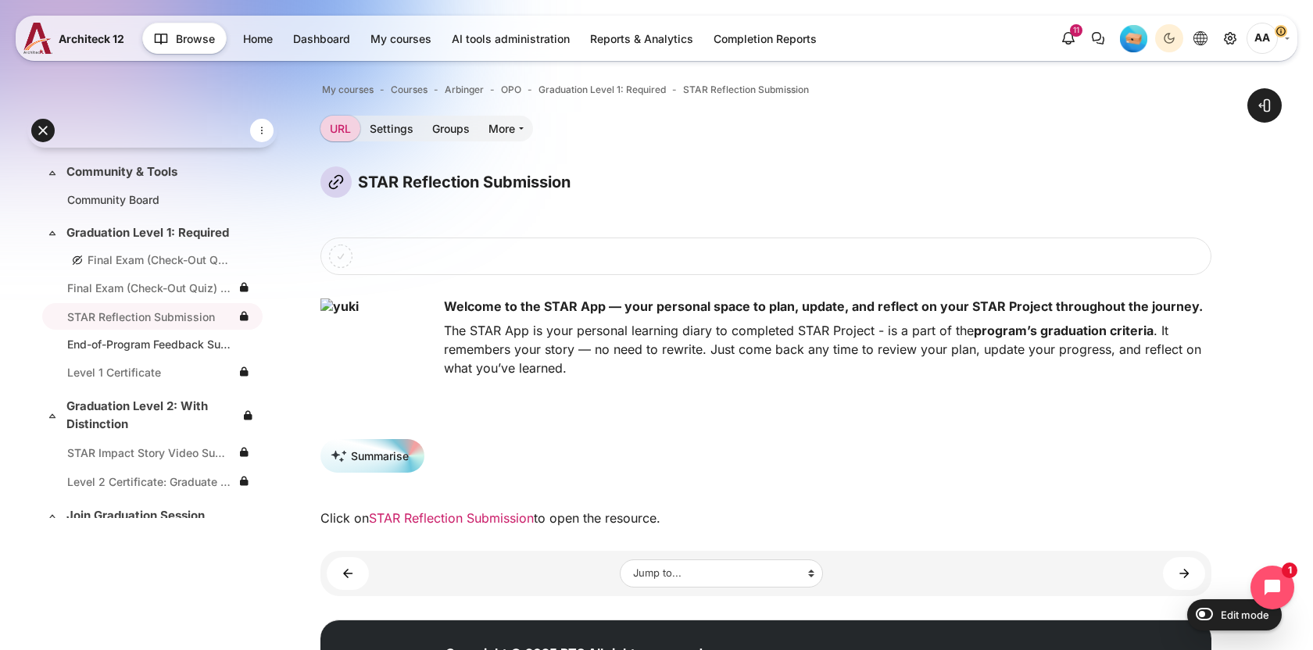
click at [448, 518] on link "STAR Reflection Submission" at bounding box center [451, 518] width 165 height 16
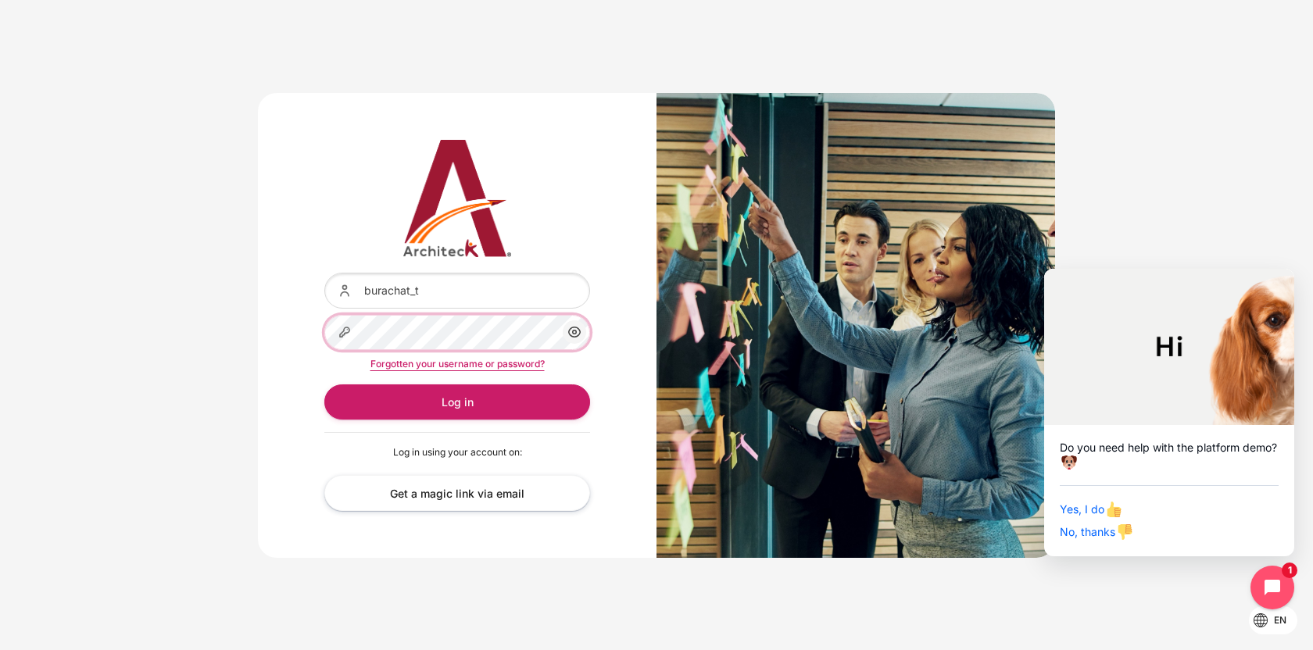
click at [324, 384] on button "Log in" at bounding box center [457, 401] width 266 height 35
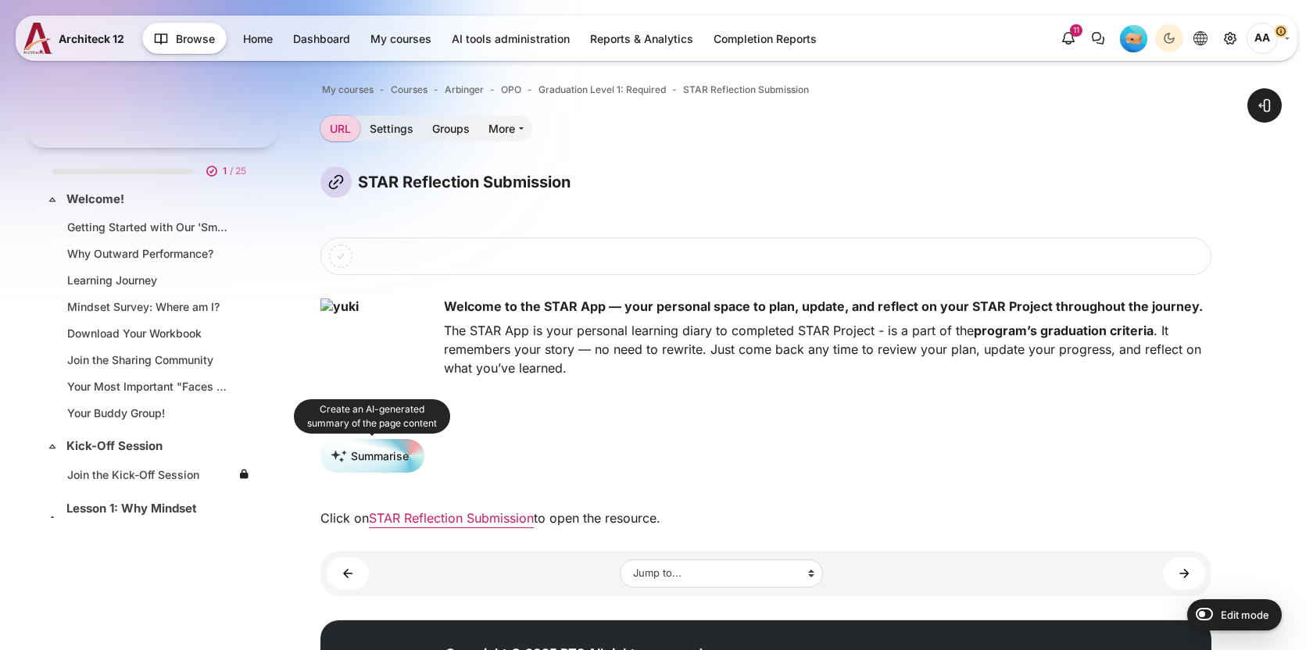
scroll to position [2314, 0]
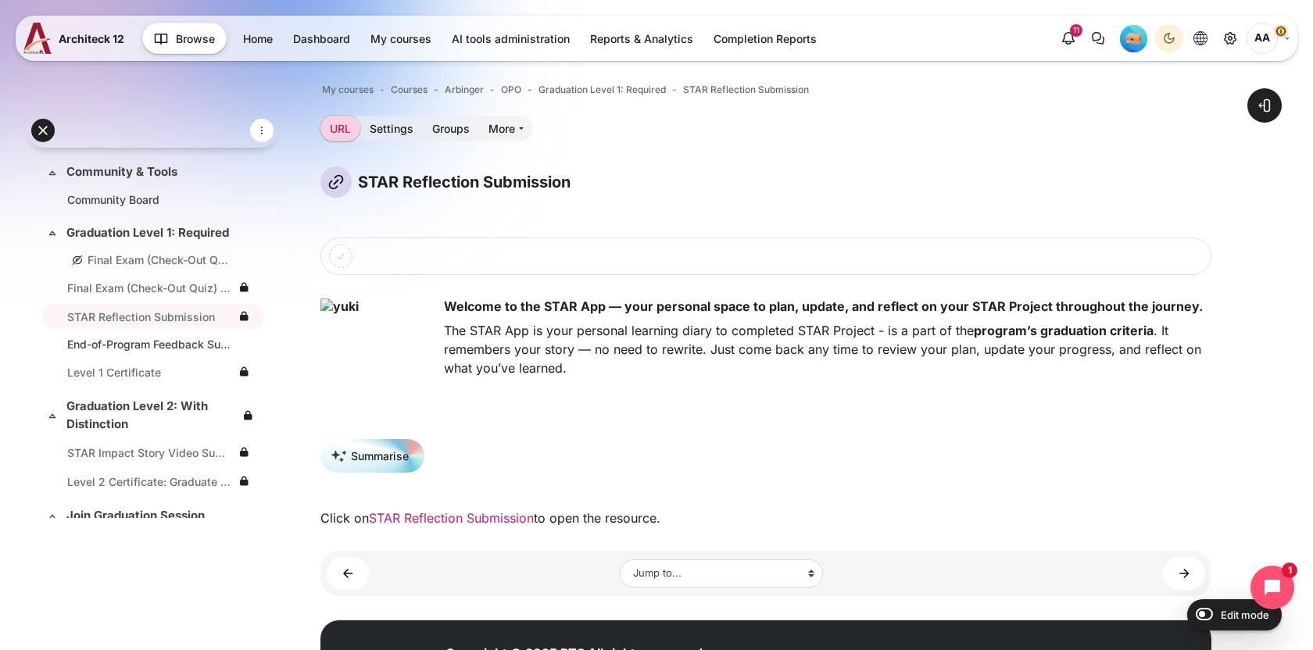
click at [443, 520] on link "STAR Reflection Submission" at bounding box center [451, 518] width 165 height 16
click at [1267, 32] on span "AA" at bounding box center [1261, 38] width 31 height 31
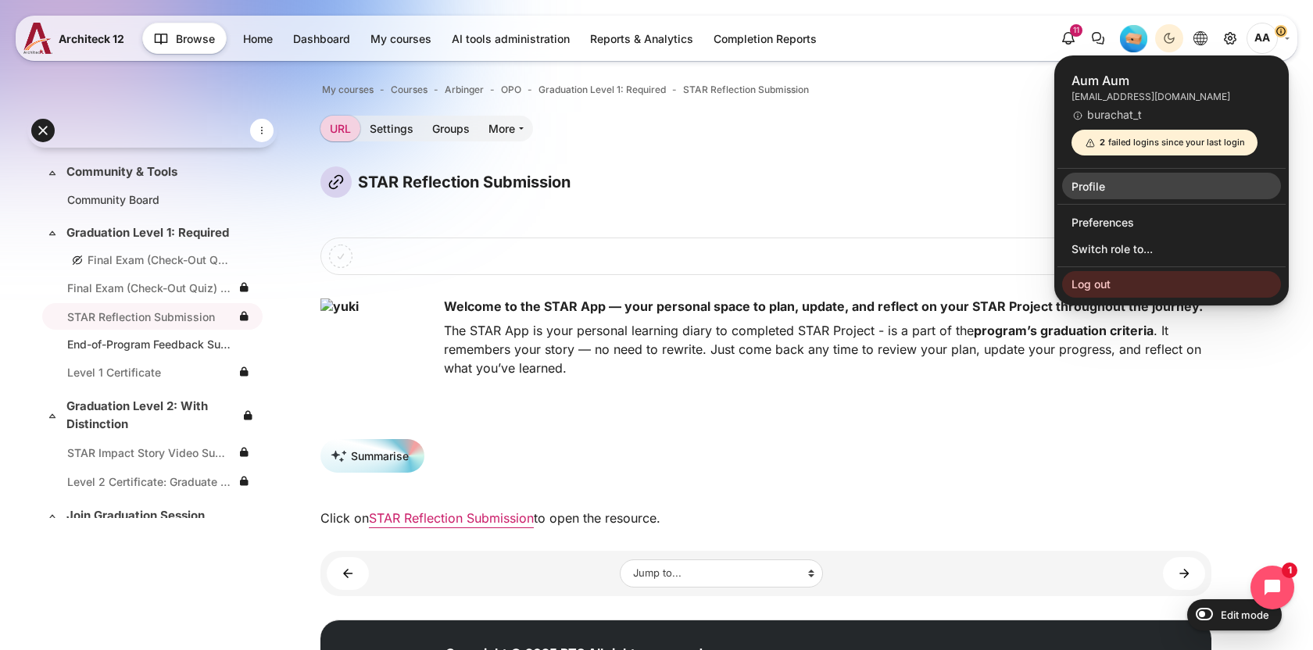
click at [1100, 183] on link "Profile" at bounding box center [1171, 186] width 219 height 27
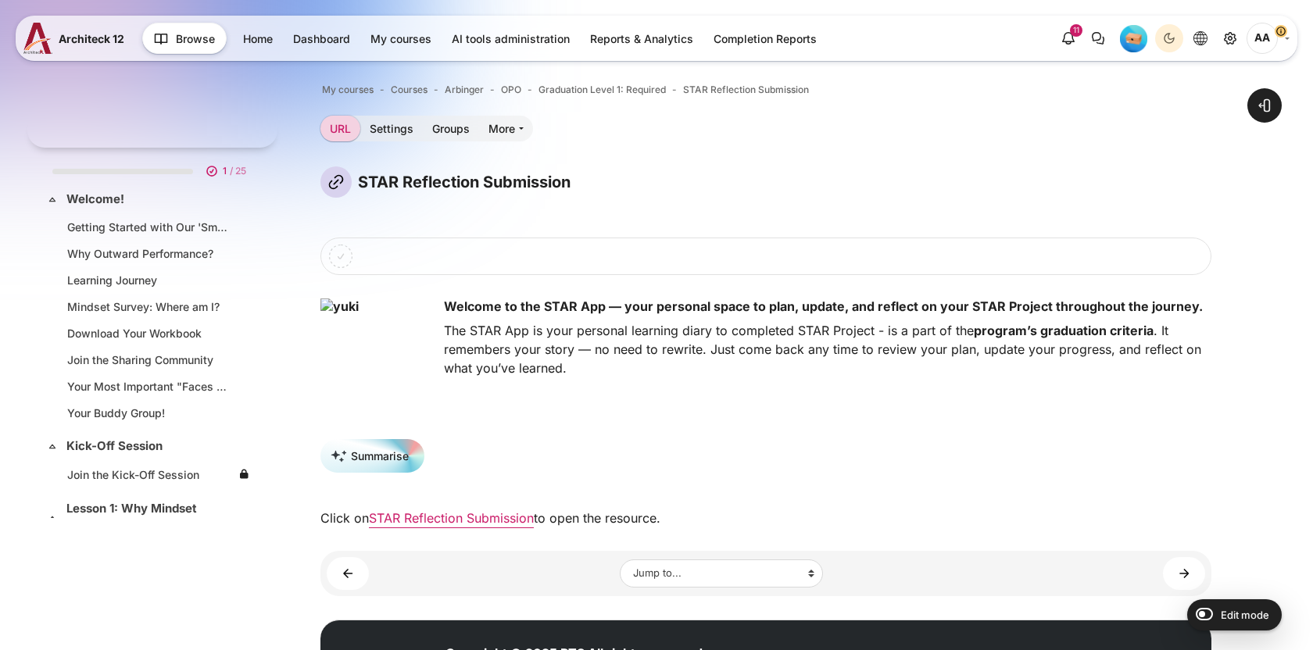
scroll to position [2314, 0]
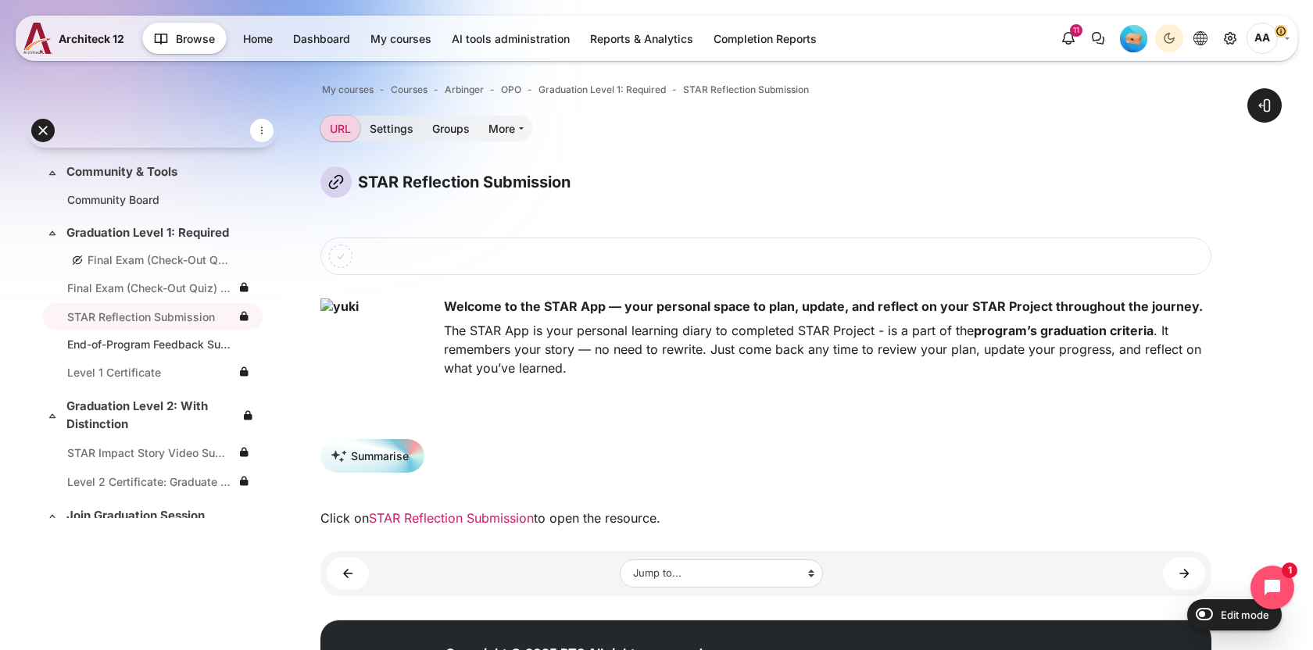
click at [408, 517] on link "STAR Reflection Submission" at bounding box center [451, 518] width 165 height 16
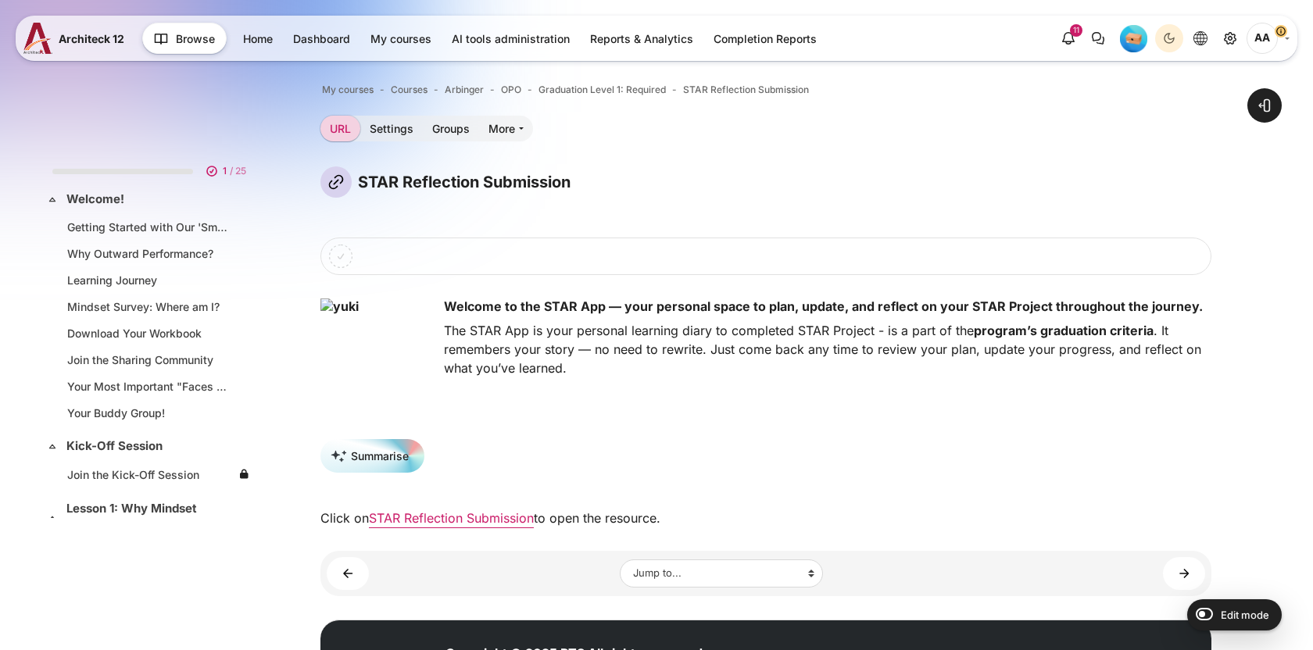
scroll to position [2314, 0]
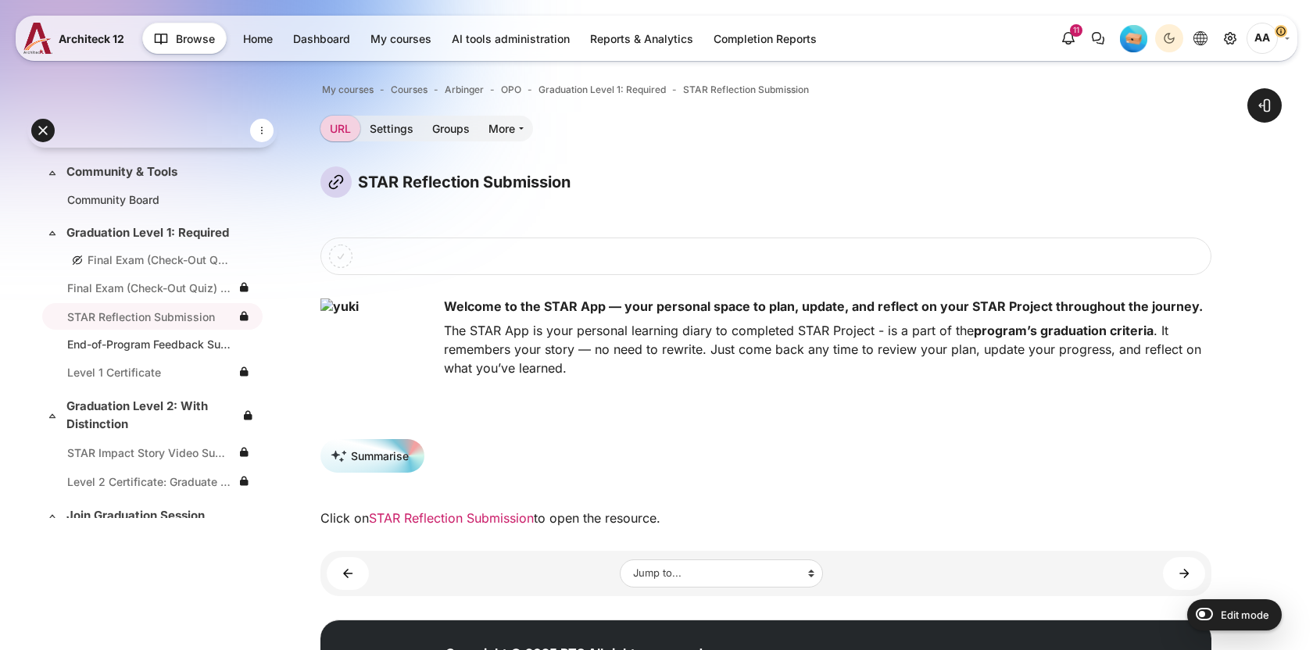
click at [500, 516] on link "STAR Reflection Submission" at bounding box center [451, 518] width 165 height 16
click at [907, 310] on h4 "Welcome to the STAR App — your personal space to plan, update, and reflect on y…" at bounding box center [765, 306] width 891 height 16
